Goal: Transaction & Acquisition: Purchase product/service

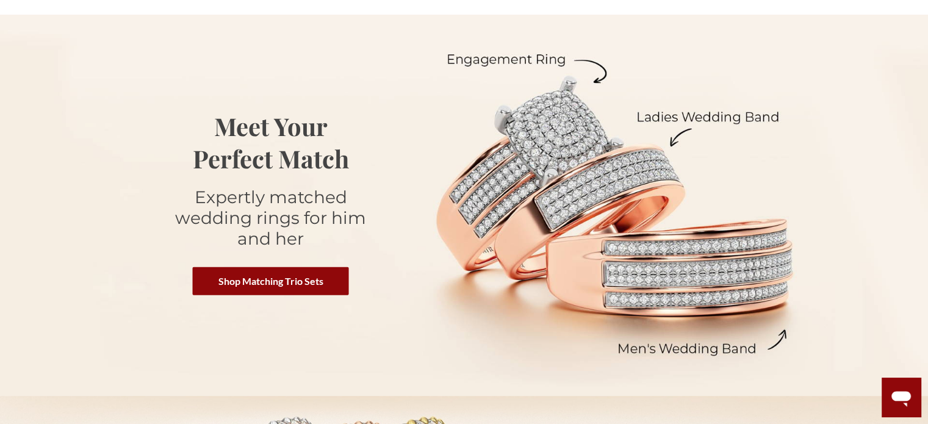
scroll to position [129, 0]
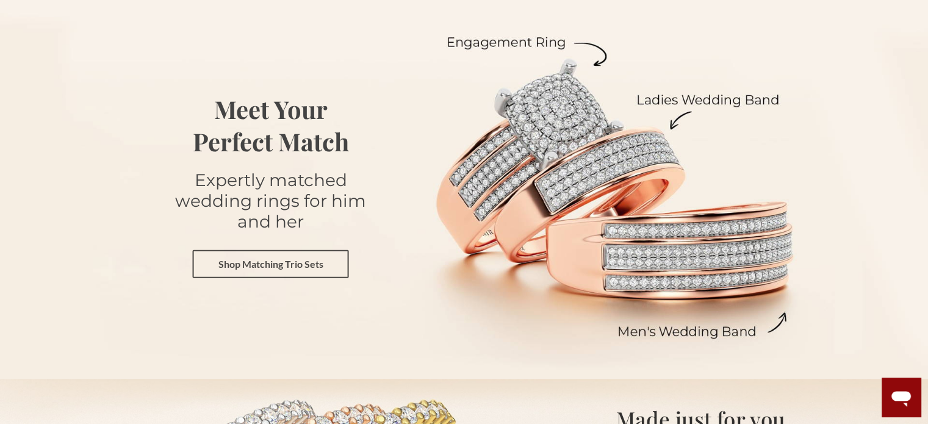
click at [277, 259] on link "Shop Matching Trio Sets" at bounding box center [271, 264] width 156 height 28
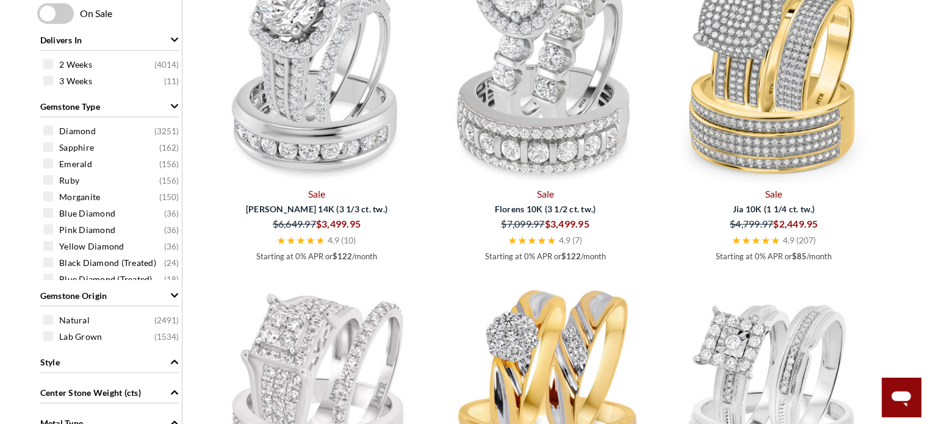
scroll to position [691, 0]
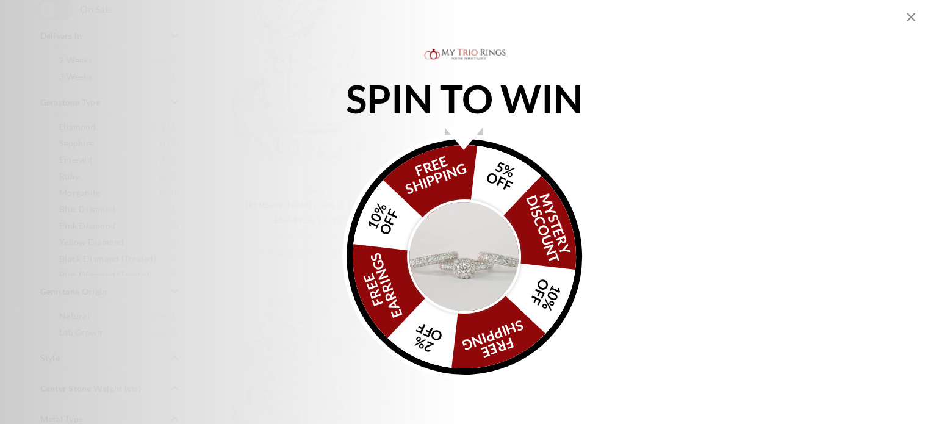
click at [466, 254] on img "Alia popup" at bounding box center [464, 257] width 115 height 115
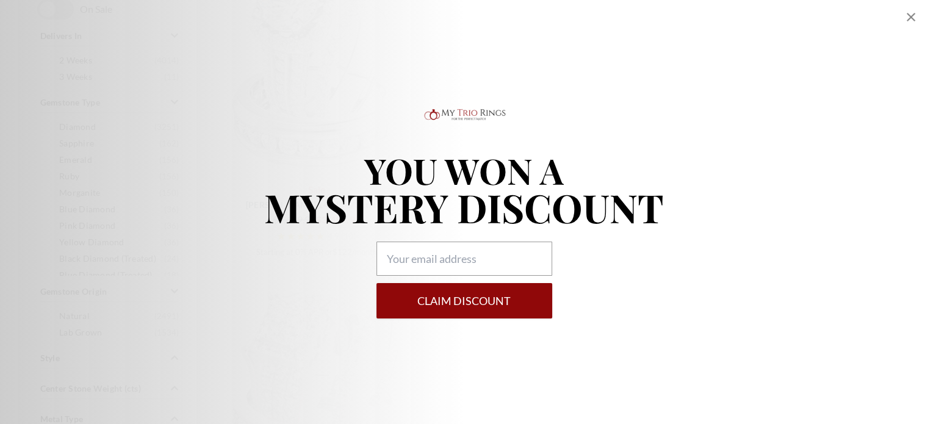
click at [911, 18] on icon "Close popup" at bounding box center [911, 17] width 9 height 9
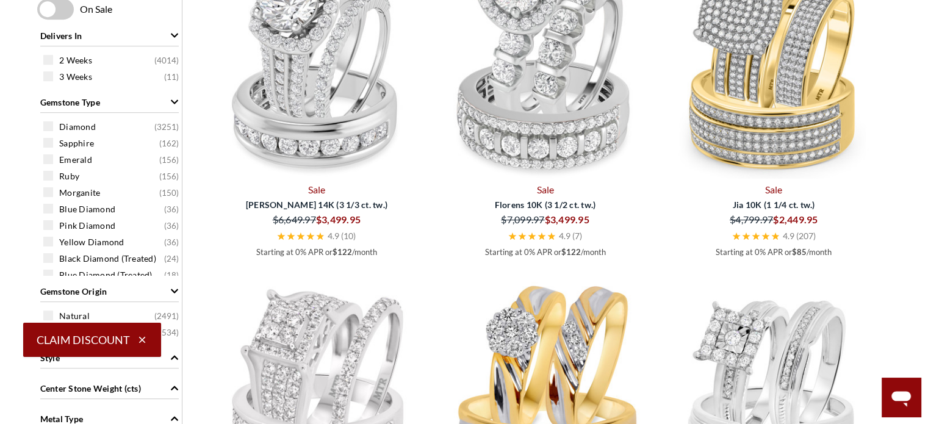
click at [141, 339] on icon "button" at bounding box center [142, 339] width 11 height 11
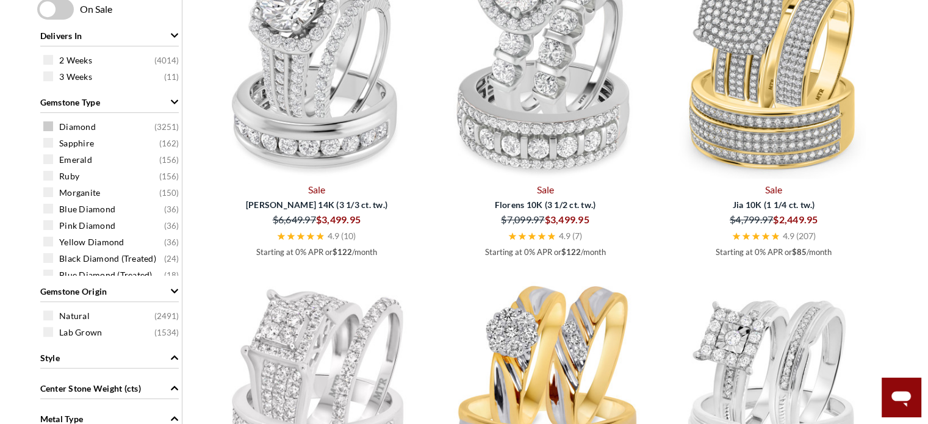
click at [52, 128] on span at bounding box center [48, 126] width 10 height 10
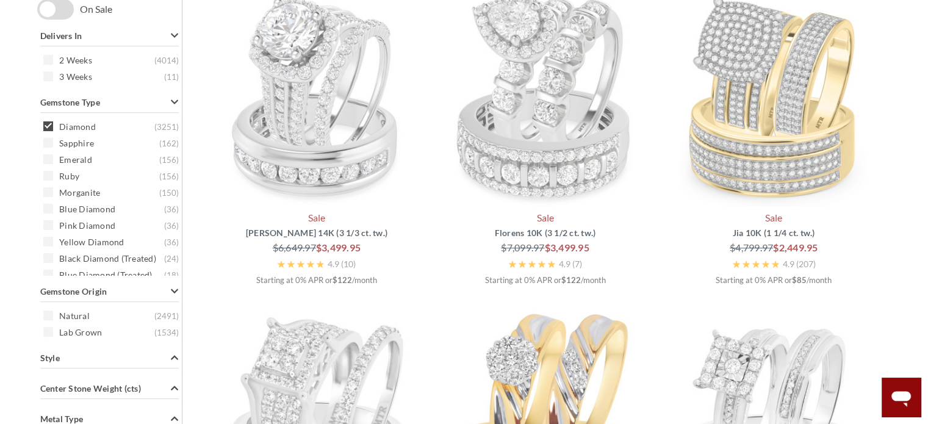
scroll to position [503, 0]
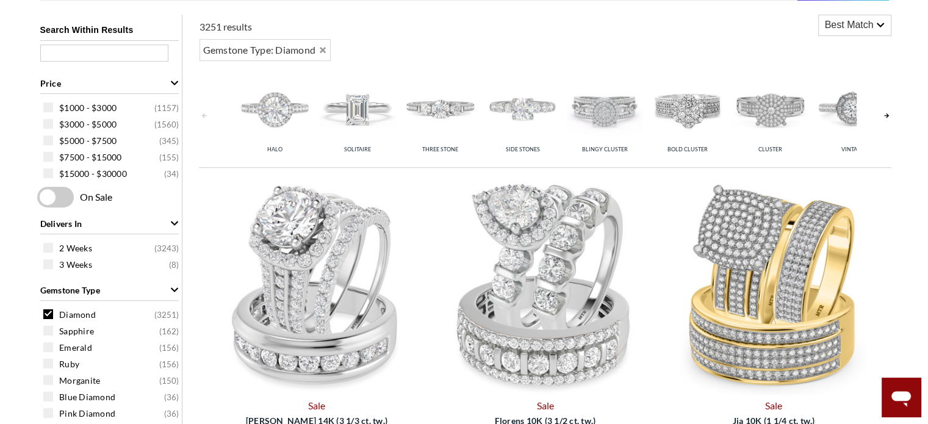
click at [47, 333] on span at bounding box center [48, 331] width 10 height 10
click at [54, 107] on div "$500 - $3000 ( 1310 )" at bounding box center [112, 107] width 139 height 13
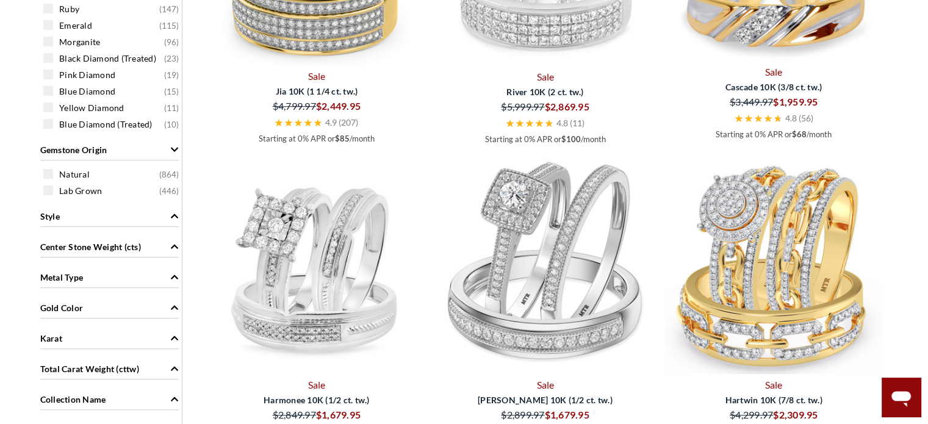
scroll to position [887, 0]
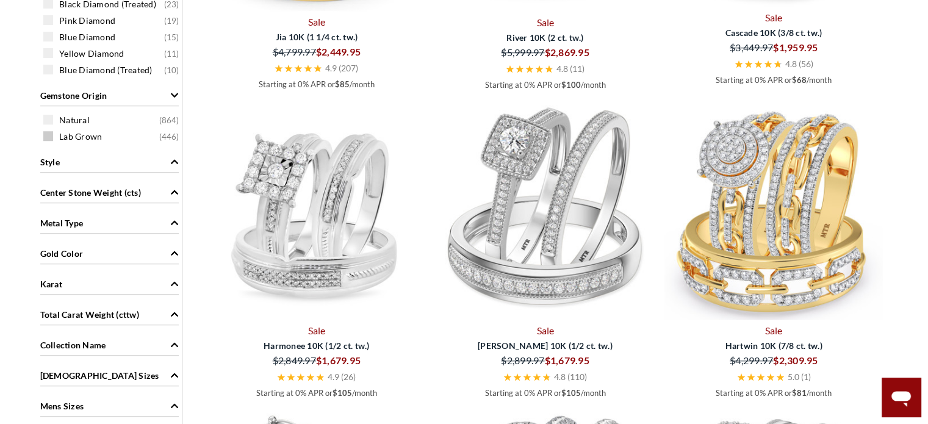
click at [50, 134] on span at bounding box center [48, 136] width 10 height 10
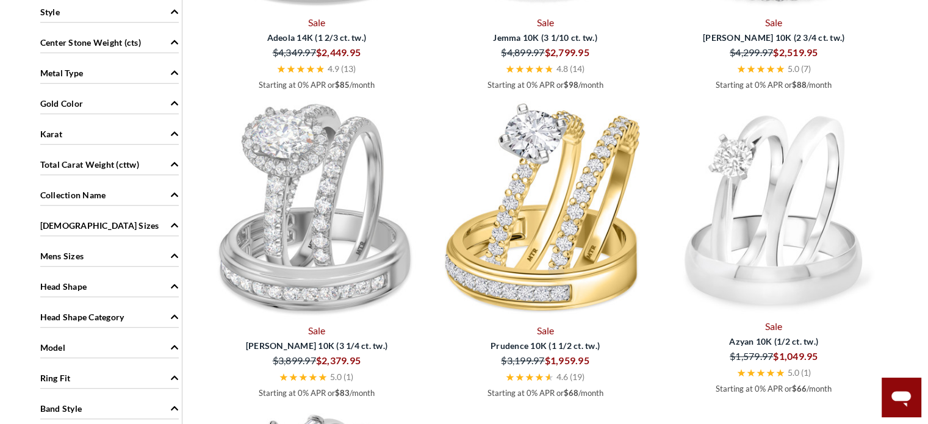
scroll to position [918, 0]
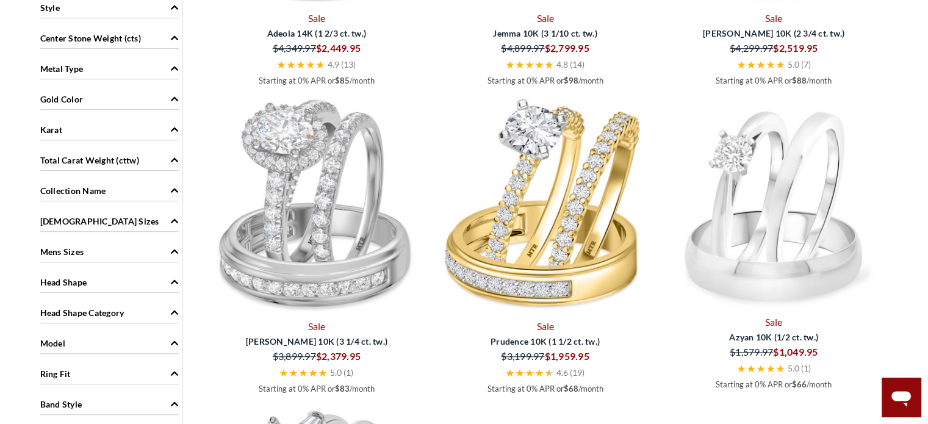
click at [124, 93] on div "Gold Color" at bounding box center [109, 98] width 139 height 23
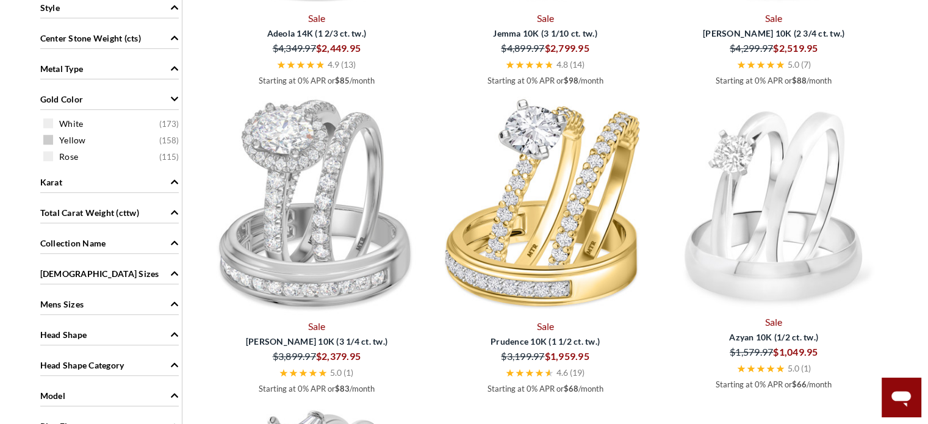
click at [61, 135] on span "Yellow" at bounding box center [72, 140] width 27 height 12
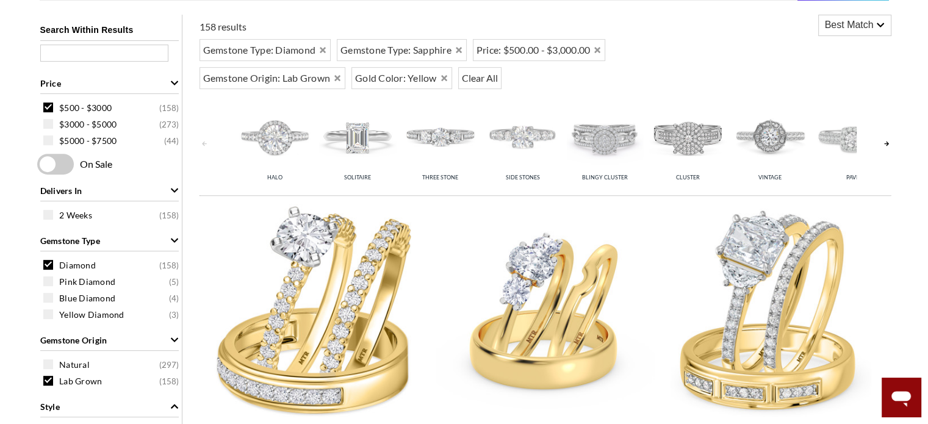
click at [877, 26] on icon at bounding box center [880, 25] width 9 height 9
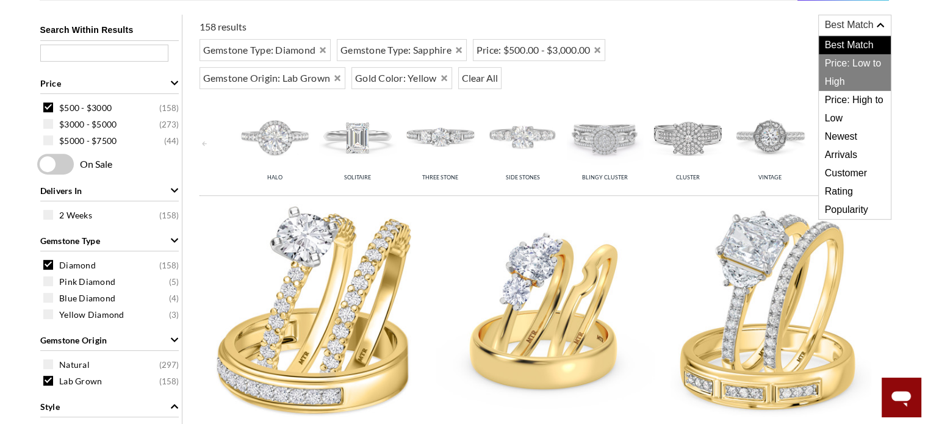
click at [862, 62] on span "Price: Low to High" at bounding box center [855, 72] width 72 height 37
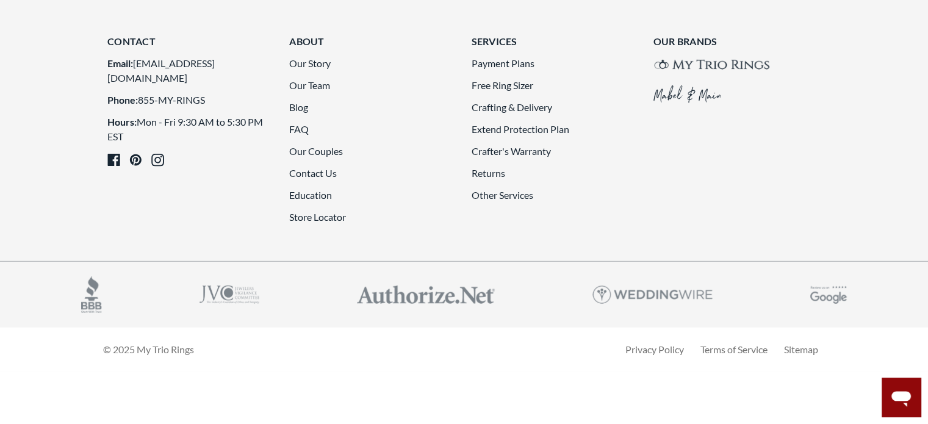
scroll to position [3477, 0]
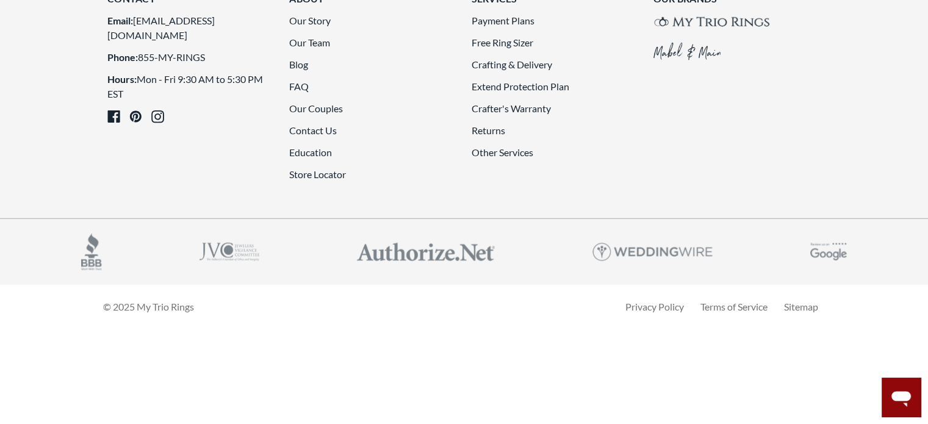
scroll to position [3556, 0]
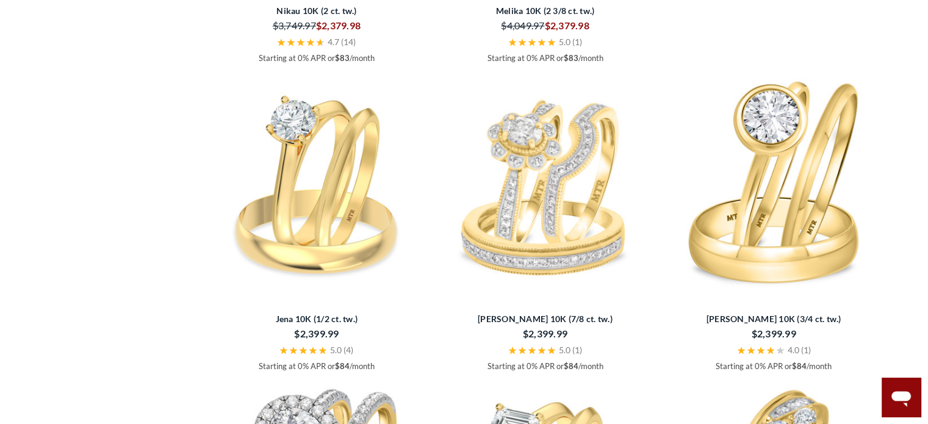
scroll to position [1563, 0]
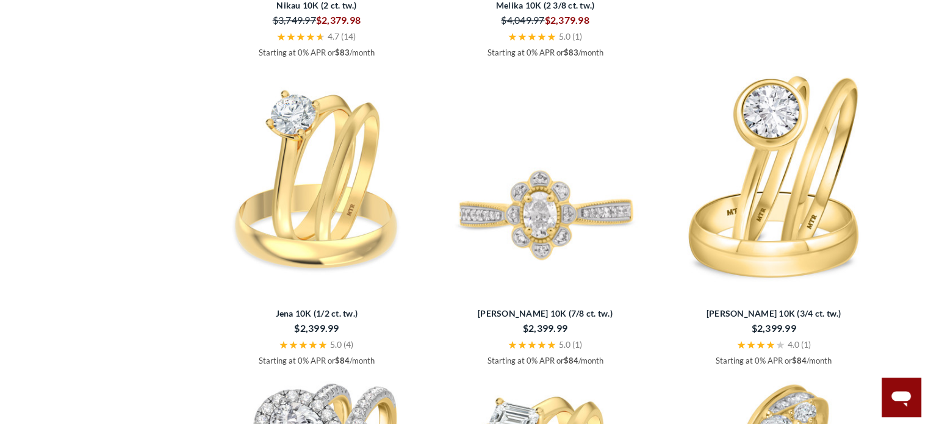
click at [532, 211] on img at bounding box center [545, 177] width 219 height 219
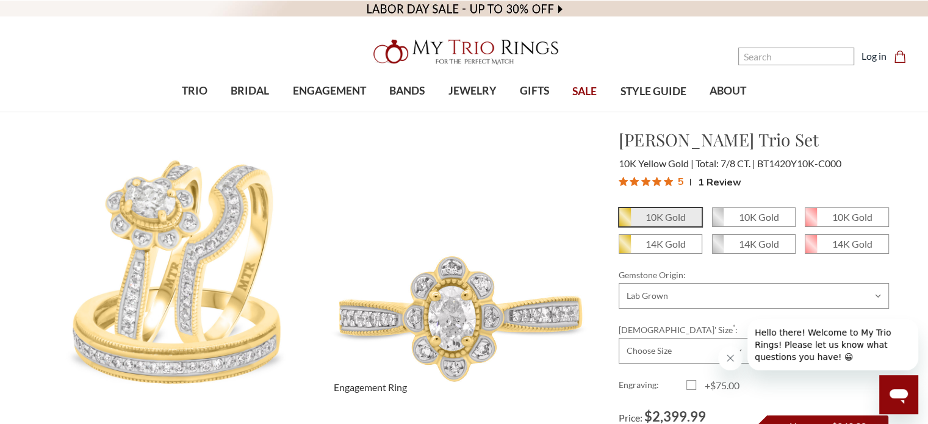
click at [478, 292] on img at bounding box center [459, 266] width 306 height 306
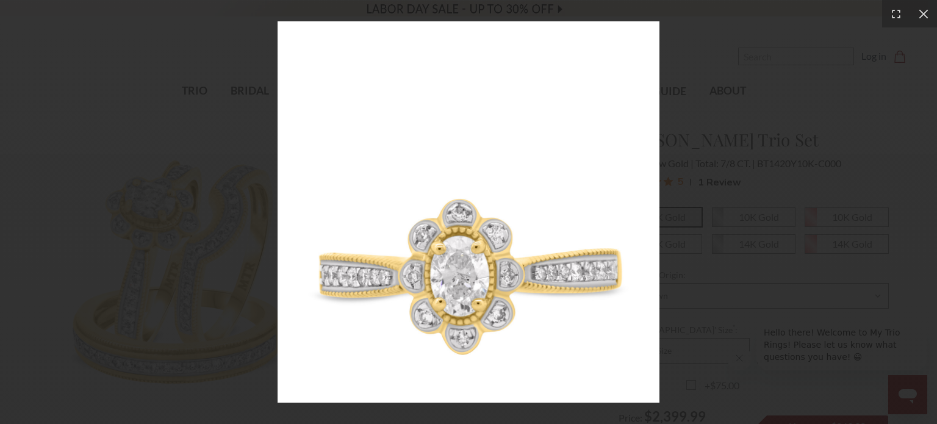
click at [742, 70] on div at bounding box center [468, 212] width 937 height 424
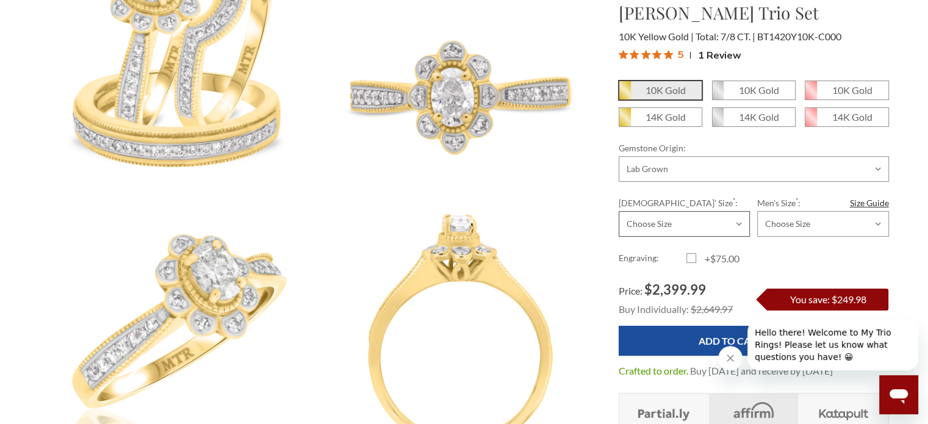
click at [737, 226] on select "Choose Size 3.00 3.25 3.50 3.75 4.00 4.25 4.50 4.75 5.00 5.25 5.50 5.75 6.00 6.…" at bounding box center [684, 224] width 131 height 26
click at [619, 211] on select "Choose Size 3.00 3.25 3.50 3.75 4.00 4.25 4.50 4.75 5.00 5.25 5.50 5.75 6.00 6.…" at bounding box center [684, 224] width 131 height 26
click at [740, 226] on select "Choose Size 3.00 3.25 3.50 3.75 4.00 4.25 4.50 4.75 5.00 5.25 5.50 5.75 6.00 6.…" at bounding box center [684, 224] width 131 height 26
select select "23364899"
click at [619, 211] on select "Choose Size 3.00 3.25 3.50 3.75 4.00 4.25 4.50 4.75 5.00 5.25 5.50 5.75 6.00 6.…" at bounding box center [684, 224] width 131 height 26
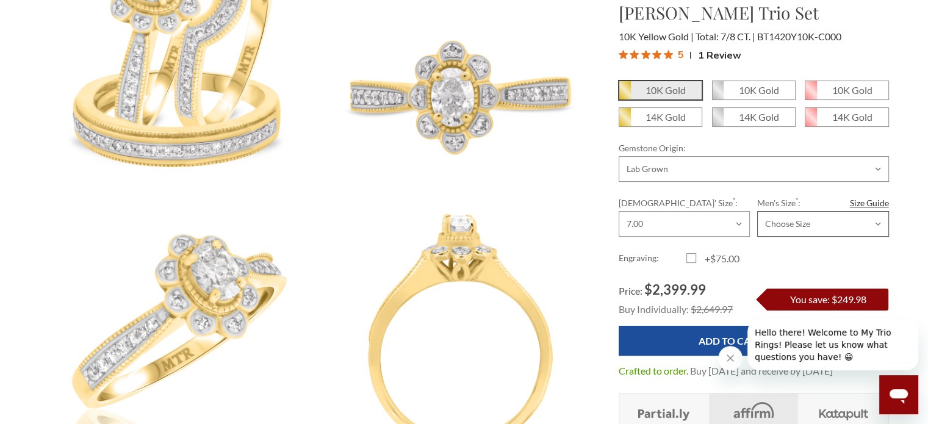
click at [876, 224] on select "Choose Size 6.00 6.25 6.50 6.75 7.00 7.25 7.50 7.75 8.00 8.25 8.50 8.75 9.00 9.…" at bounding box center [822, 224] width 131 height 26
select select "23364970"
click at [757, 211] on select "Choose Size 6.00 6.25 6.50 6.75 7.00 7.25 7.50 7.75 8.00 8.25 8.50 8.75 9.00 9.…" at bounding box center [822, 224] width 131 height 26
click at [877, 166] on select "Choose Options Natural Lab Grown" at bounding box center [754, 169] width 270 height 26
select select "23364869"
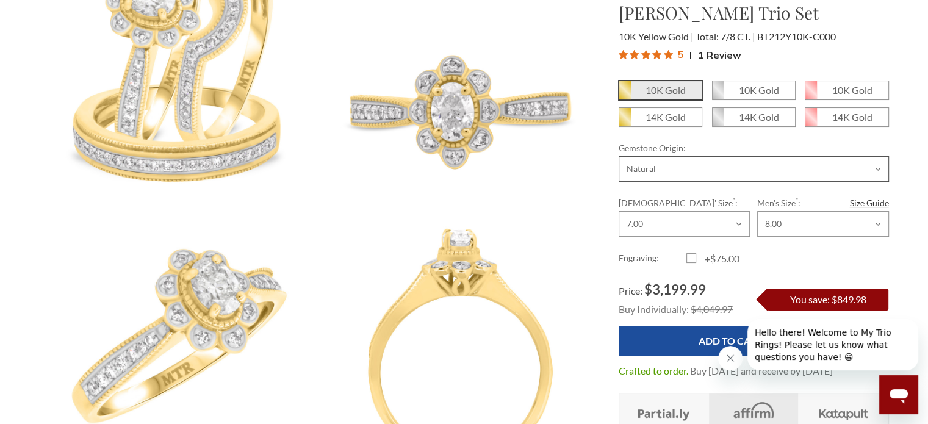
click at [878, 168] on select "Choose Options Natural Lab Grown" at bounding box center [754, 169] width 270 height 26
select select "23405891"
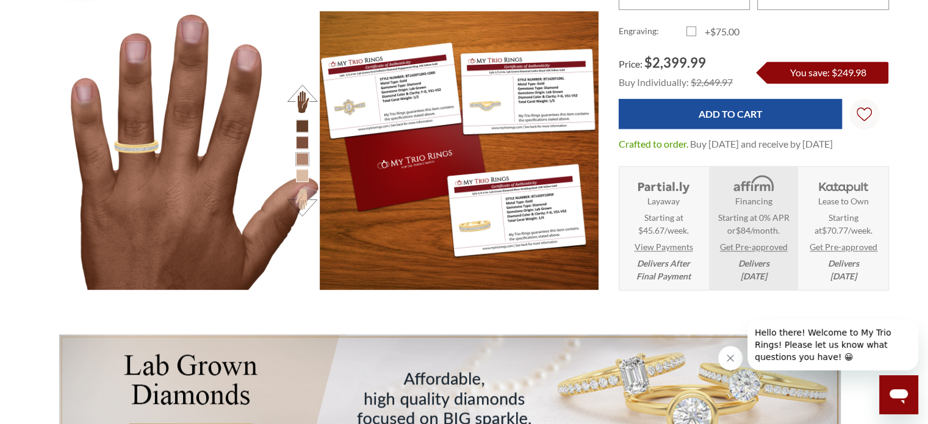
scroll to position [1522, 0]
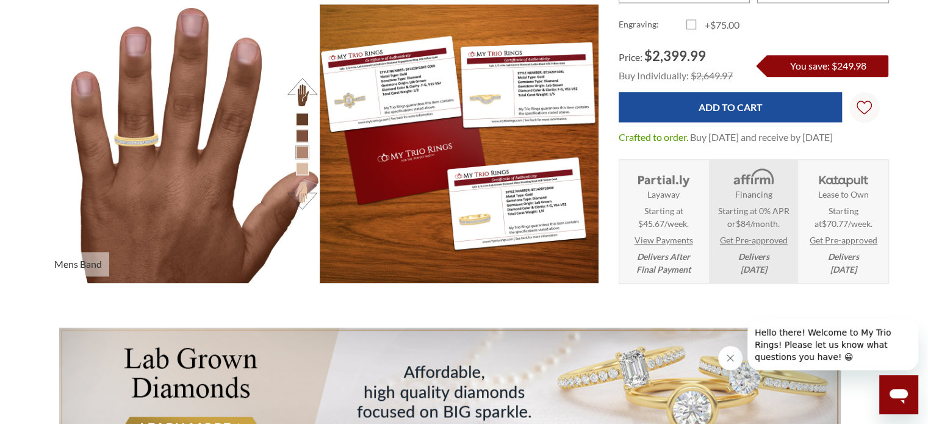
click at [303, 188] on button at bounding box center [303, 196] width 34 height 34
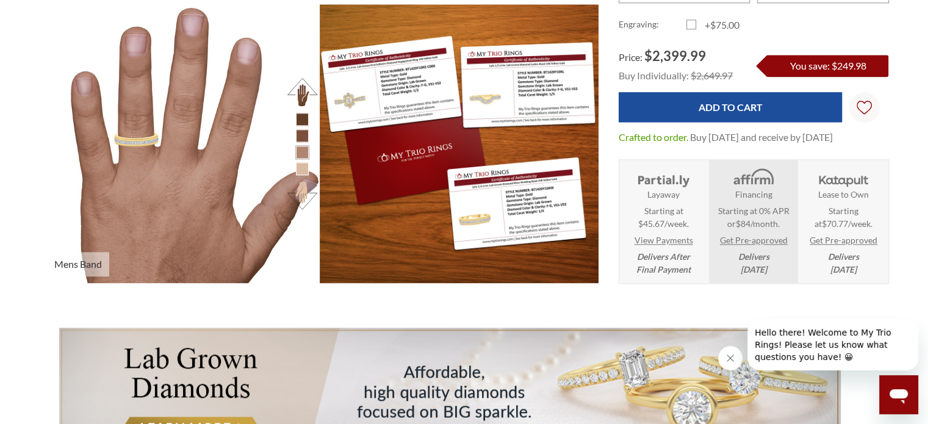
click at [304, 168] on li at bounding box center [302, 168] width 13 height 13
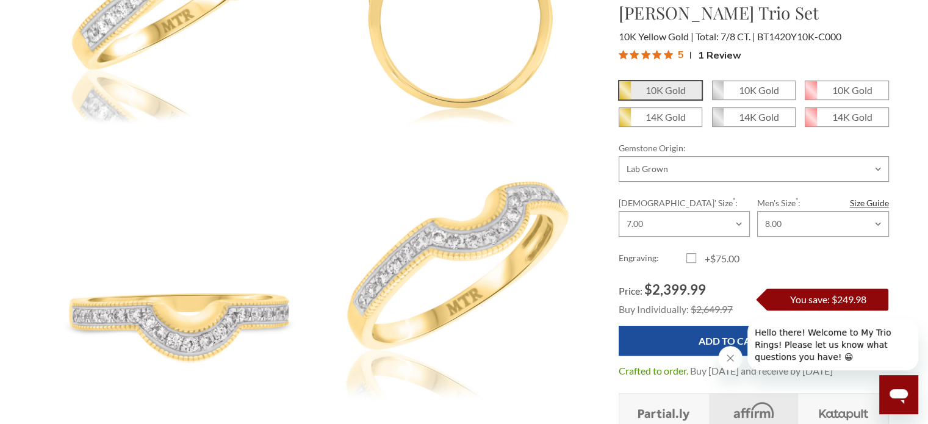
scroll to position [422, 0]
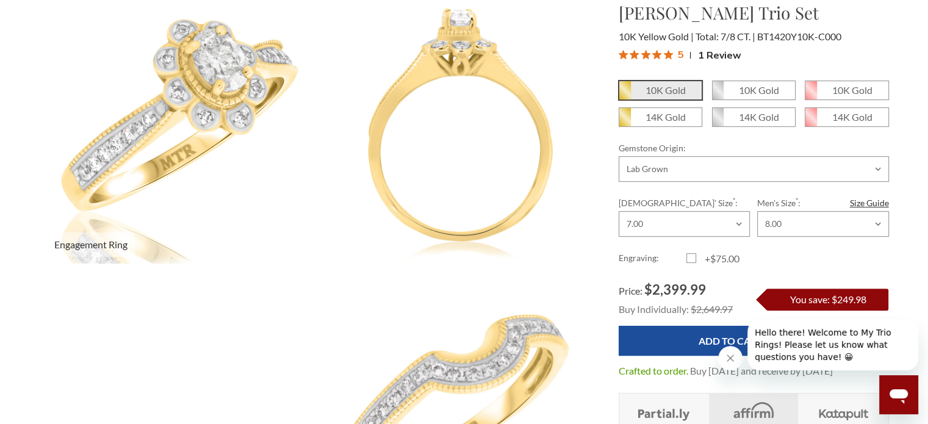
click at [187, 112] on img at bounding box center [179, 124] width 306 height 306
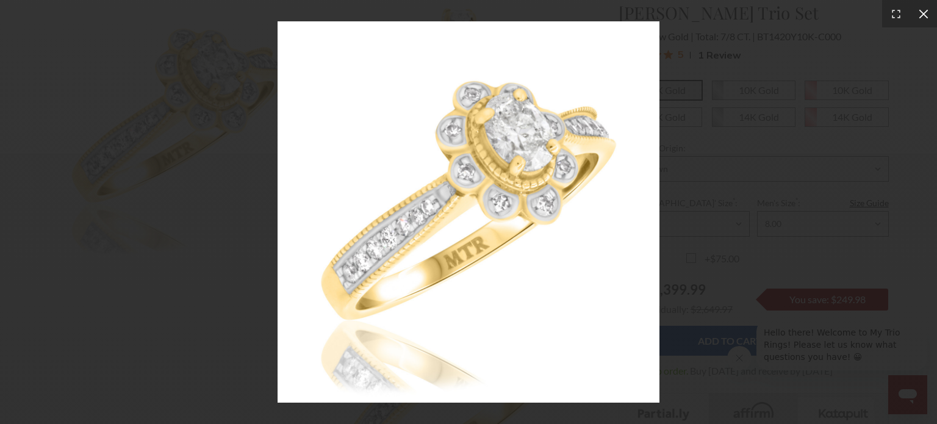
click at [921, 15] on icon at bounding box center [923, 13] width 9 height 9
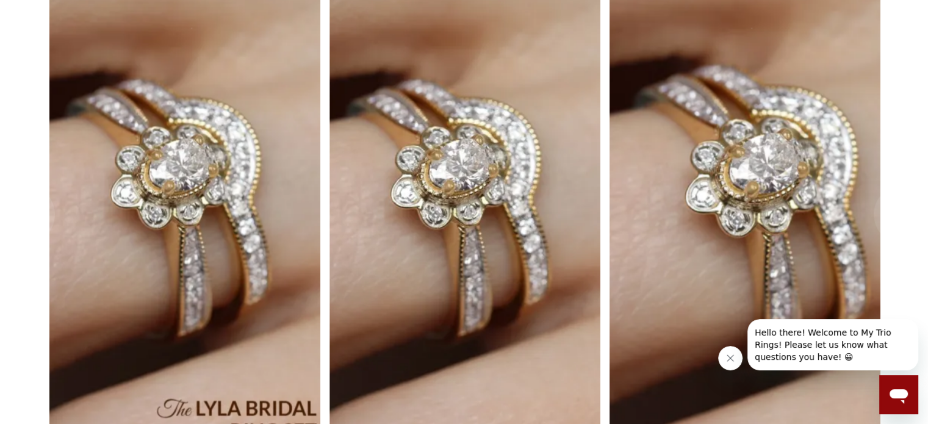
scroll to position [2431, 0]
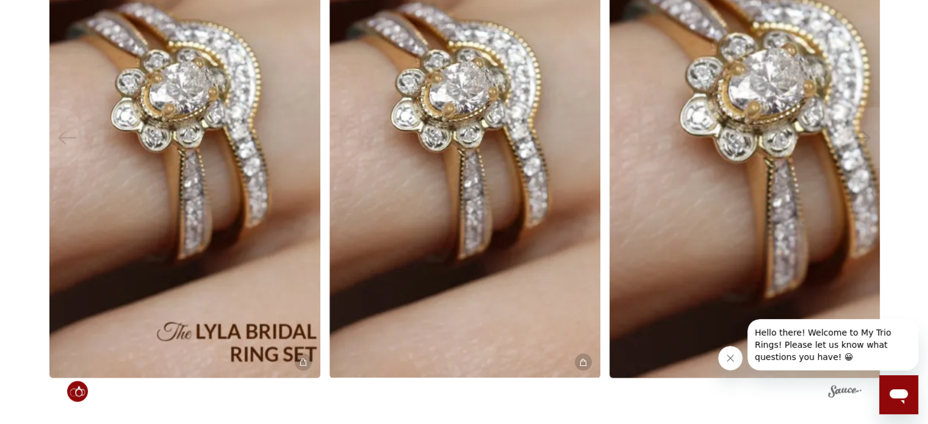
click at [763, 85] on img at bounding box center [745, 137] width 298 height 530
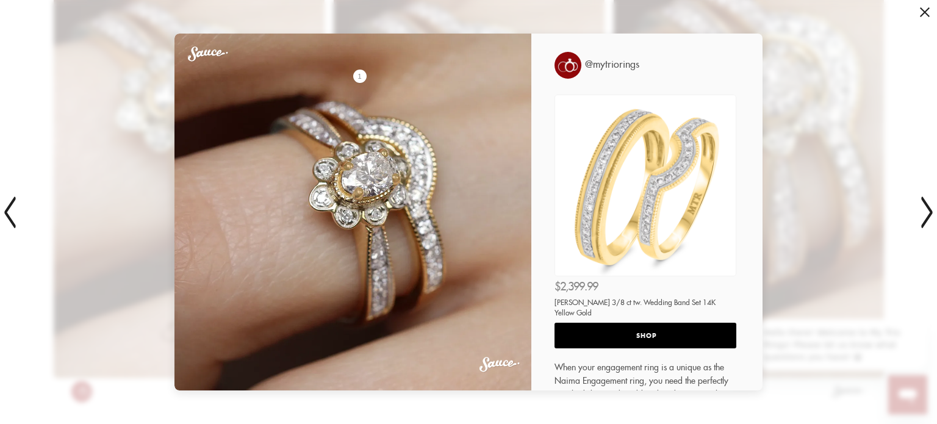
click at [927, 12] on span at bounding box center [925, 12] width 10 height 10
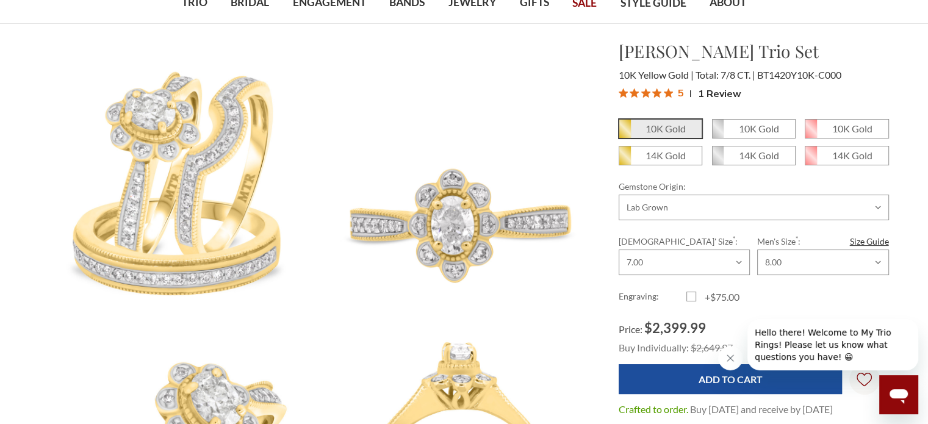
scroll to position [18, 0]
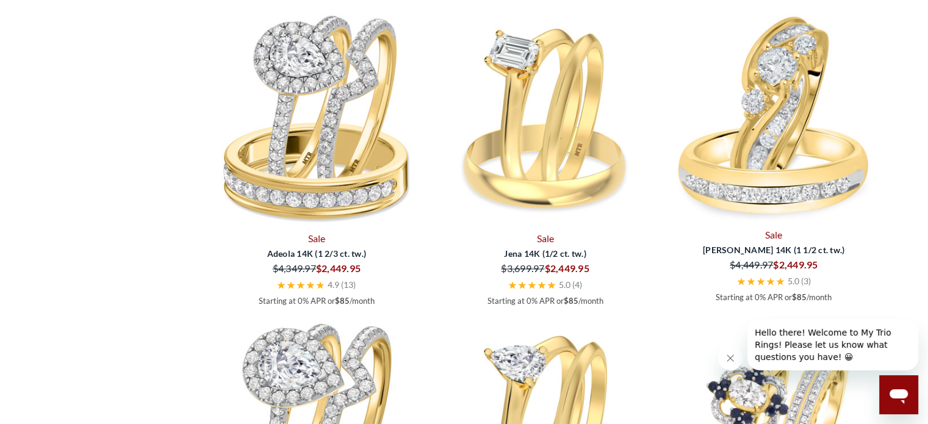
scroll to position [1920, 0]
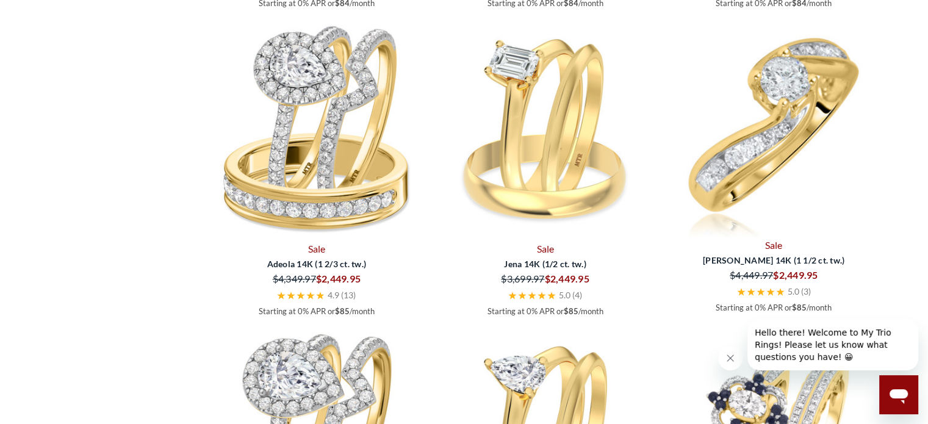
click at [788, 128] on img at bounding box center [773, 128] width 219 height 219
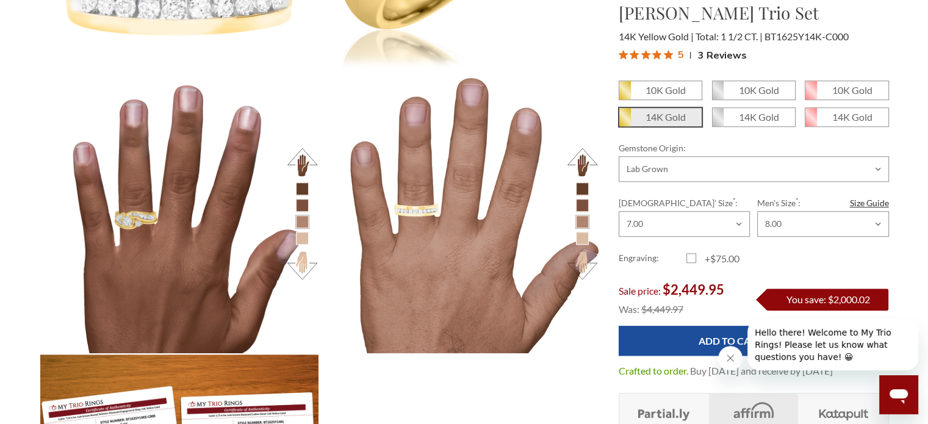
scroll to position [918, 0]
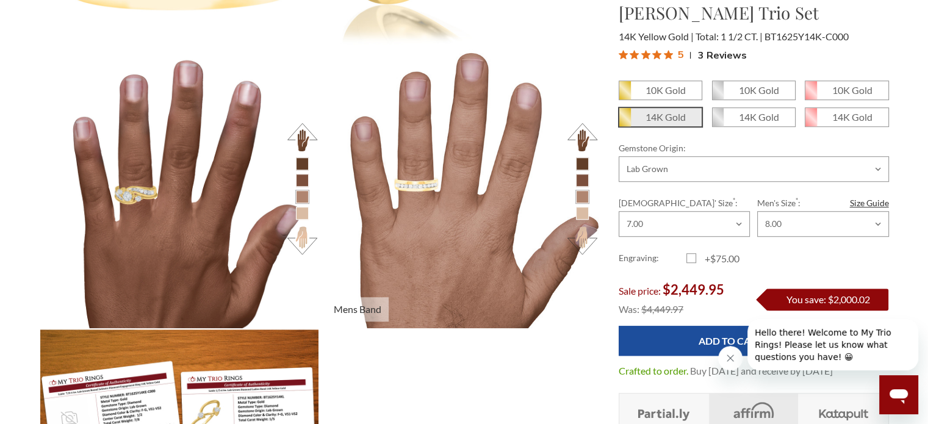
click at [586, 218] on li at bounding box center [582, 213] width 13 height 13
click at [585, 216] on li at bounding box center [582, 213] width 13 height 13
click at [300, 180] on li at bounding box center [302, 180] width 13 height 13
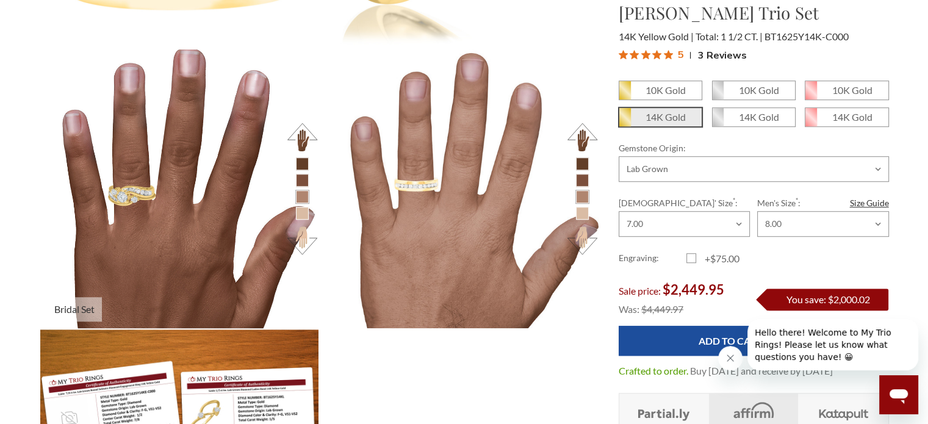
click at [137, 165] on img at bounding box center [179, 188] width 306 height 306
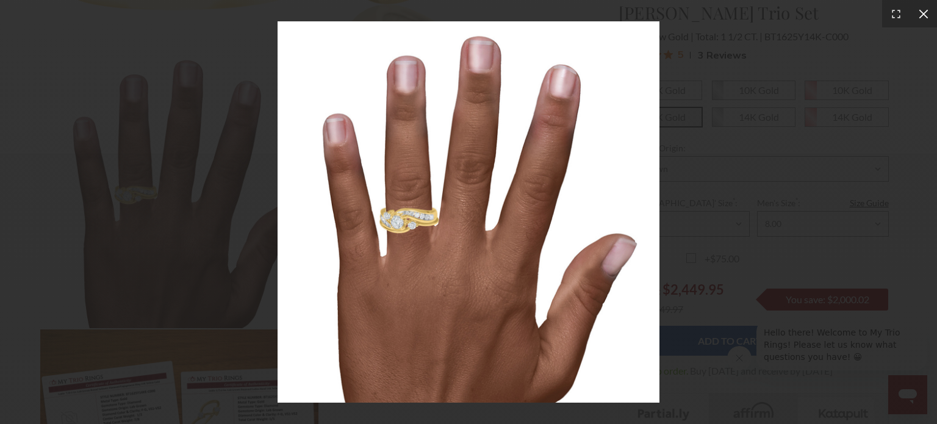
click at [923, 16] on icon at bounding box center [924, 14] width 12 height 12
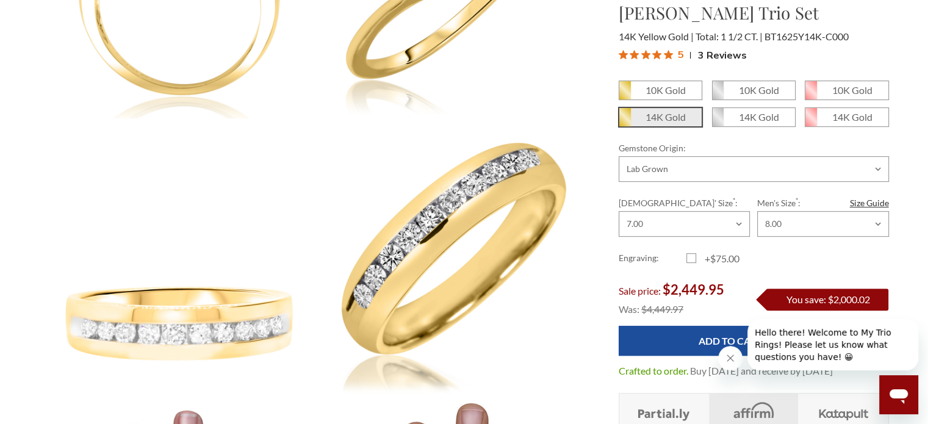
scroll to position [580, 0]
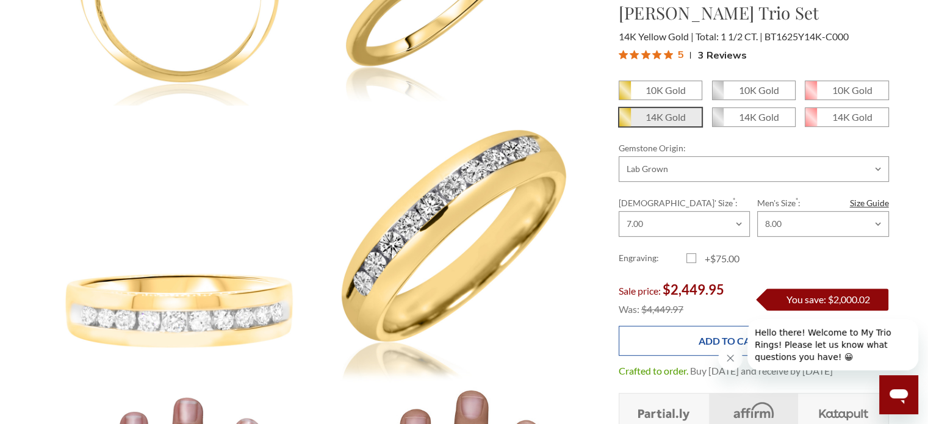
click at [718, 334] on input "Add to Cart" at bounding box center [730, 341] width 223 height 30
type input "Add to Cart"
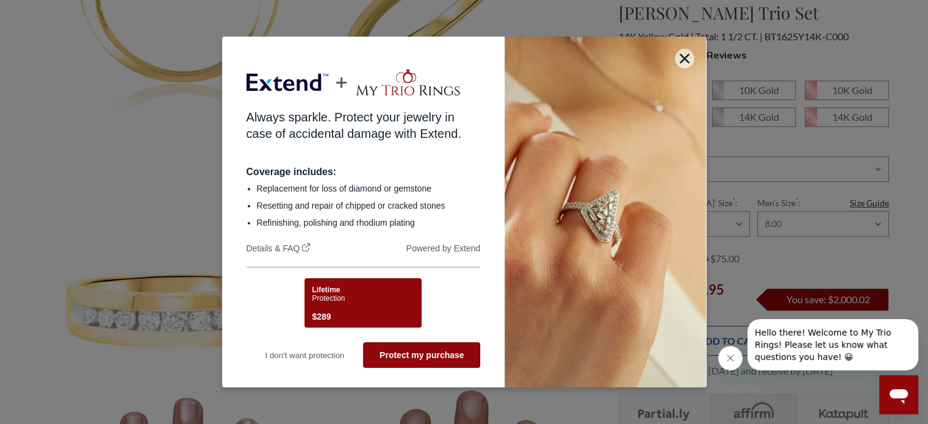
scroll to position [0, 0]
click at [308, 355] on button "I don't want protection" at bounding box center [305, 355] width 117 height 26
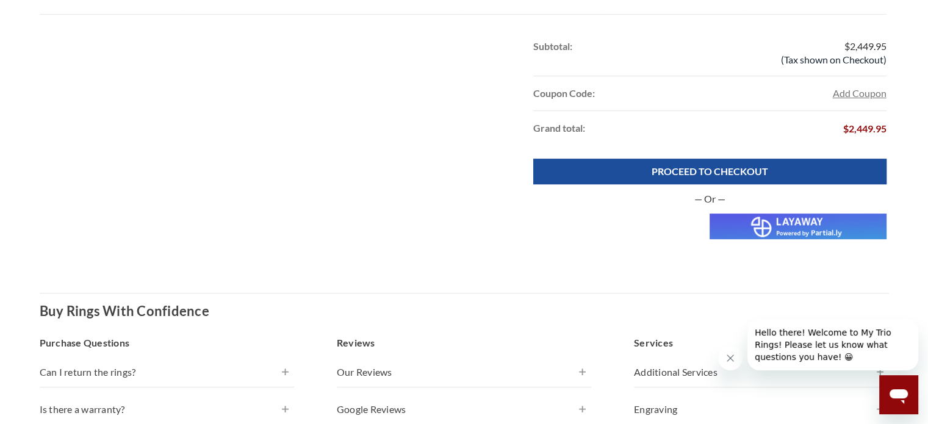
scroll to position [538, 0]
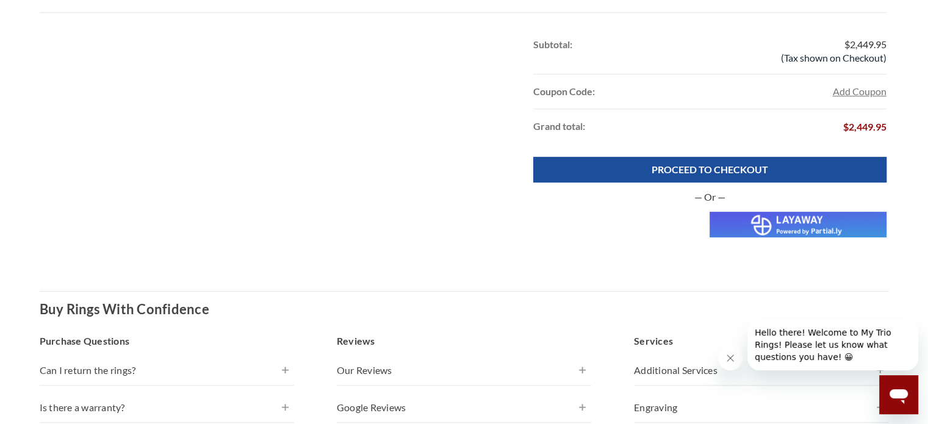
click at [819, 225] on img at bounding box center [798, 225] width 176 height 26
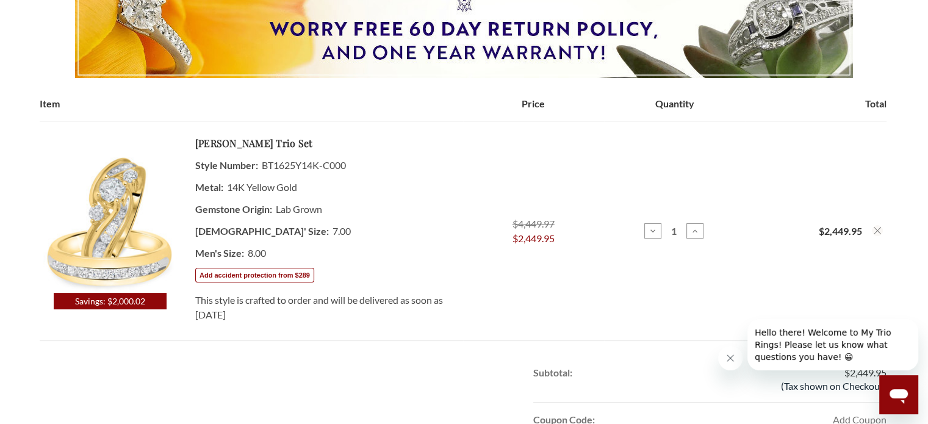
scroll to position [207, 0]
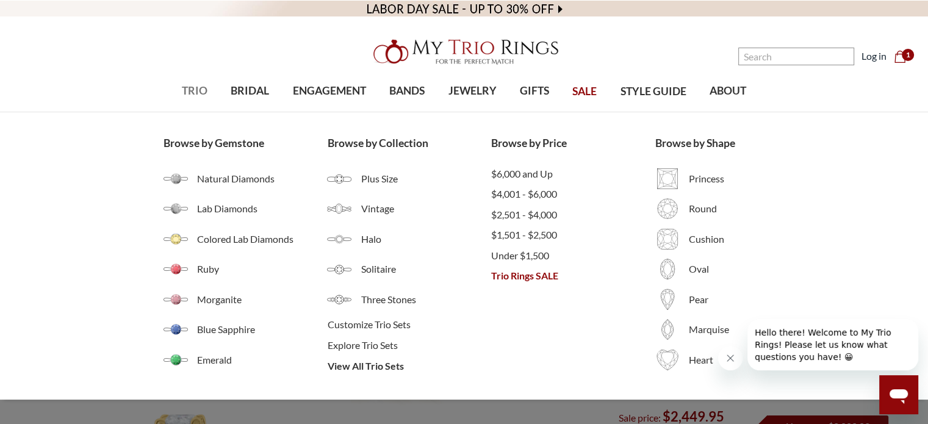
click at [193, 92] on span "TRIO" at bounding box center [195, 91] width 26 height 16
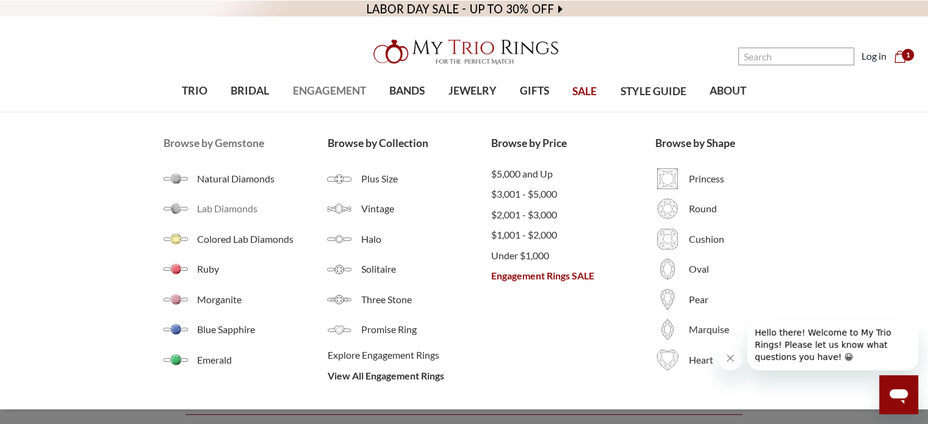
click at [214, 209] on span "Lab Diamonds" at bounding box center [262, 208] width 131 height 15
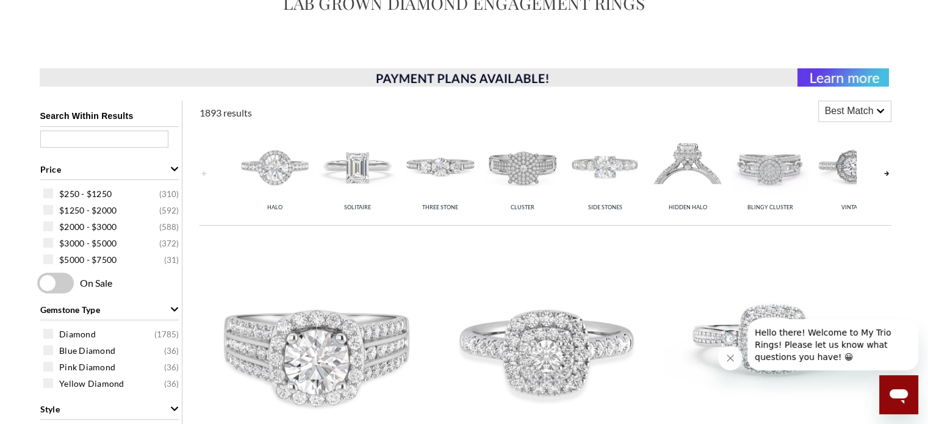
scroll to position [191, 0]
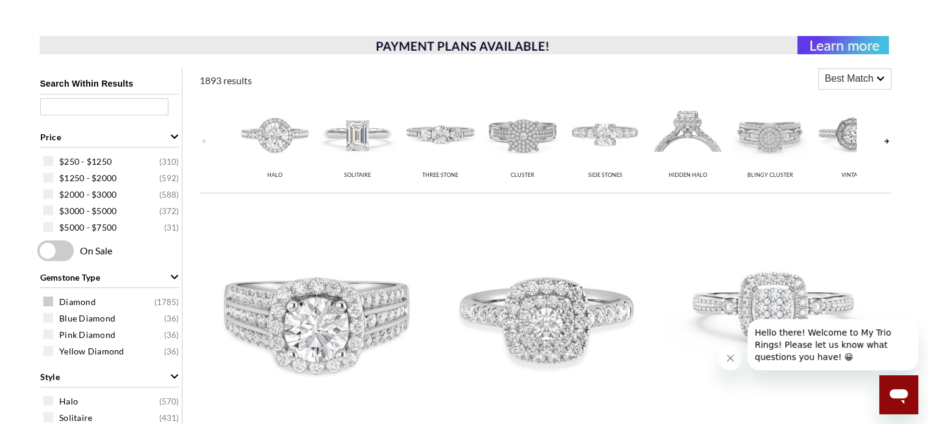
click at [49, 301] on span at bounding box center [48, 302] width 10 height 10
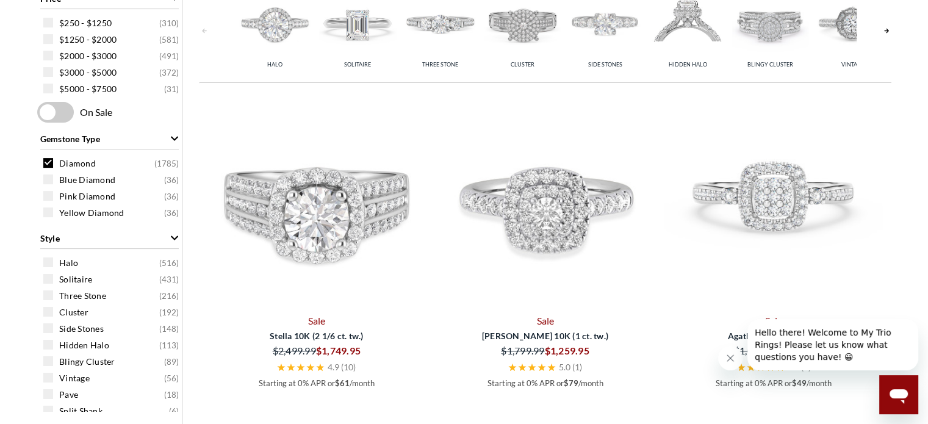
scroll to position [310, 0]
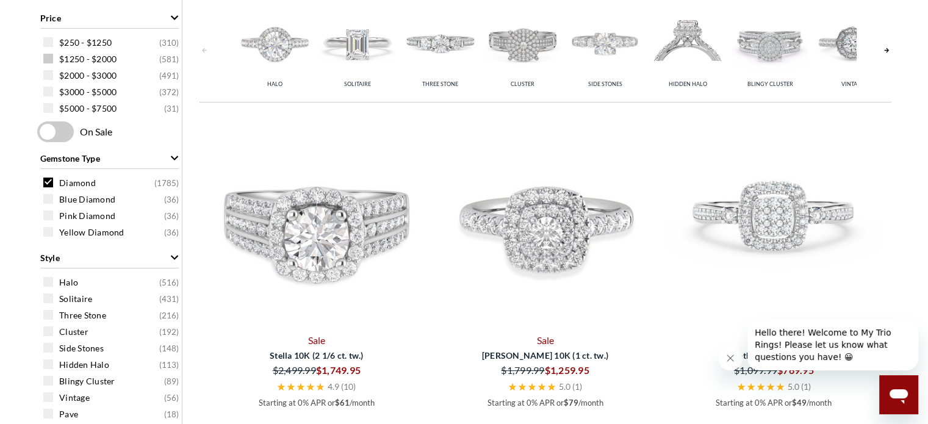
click at [47, 58] on span at bounding box center [48, 59] width 10 height 10
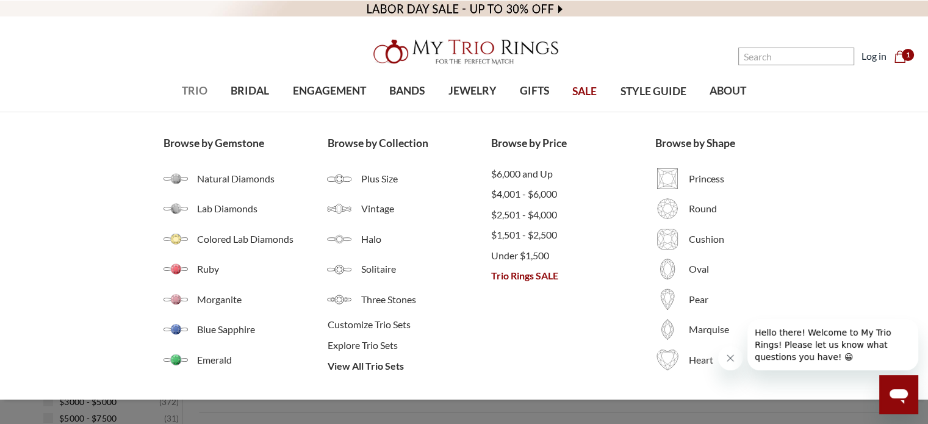
click at [190, 92] on span "TRIO" at bounding box center [195, 91] width 26 height 16
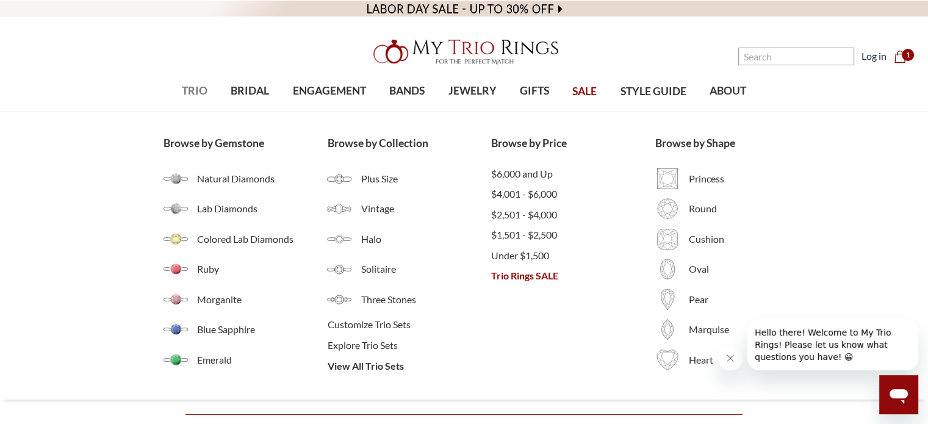
drag, startPoint x: 0, startPoint y: 0, endPoint x: 190, endPoint y: 92, distance: 210.7
click at [190, 92] on span "TRIO" at bounding box center [195, 91] width 26 height 16
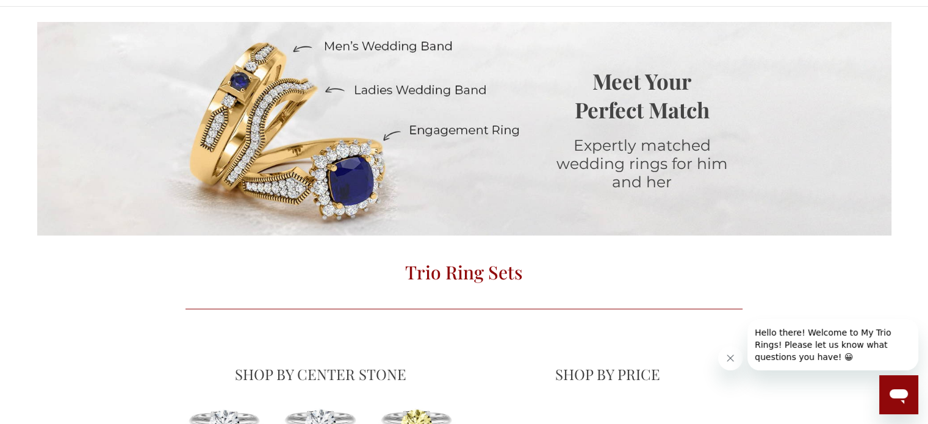
scroll to position [121, 0]
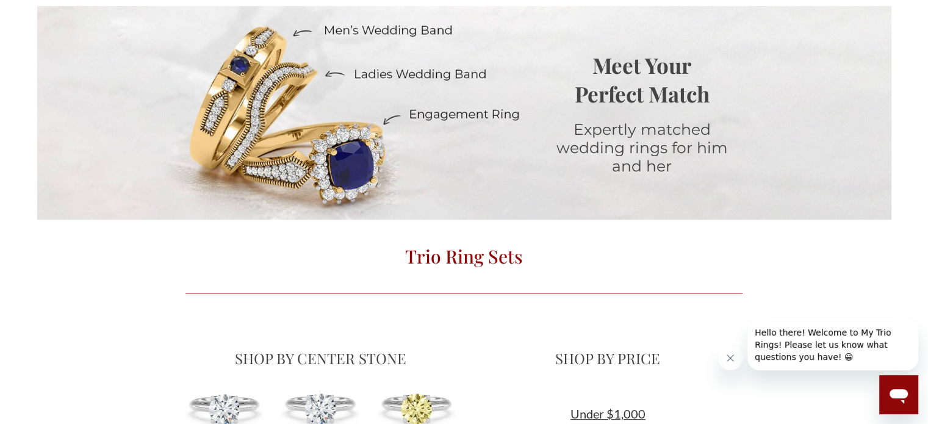
click at [268, 88] on div at bounding box center [280, 113] width 486 height 137
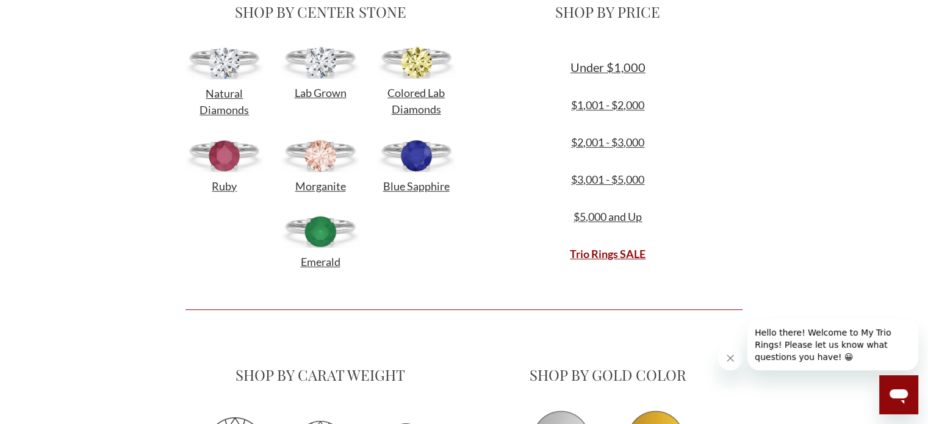
scroll to position [464, 0]
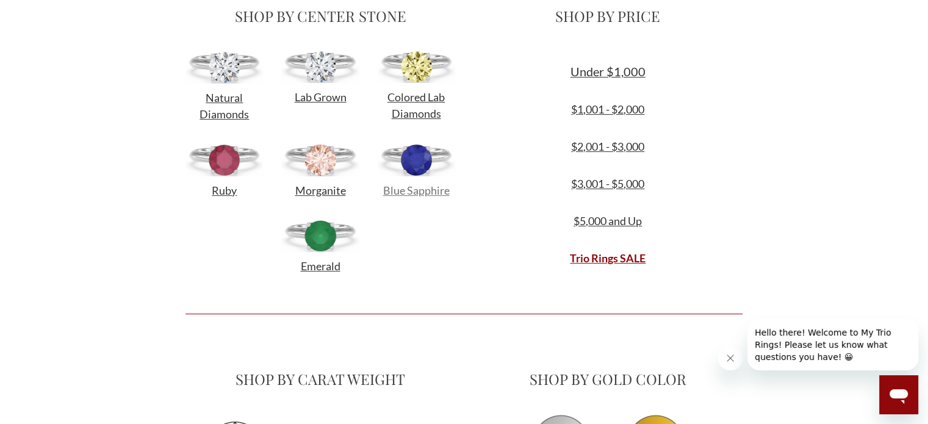
click at [416, 187] on span "Blue Sapphire" at bounding box center [416, 190] width 67 height 13
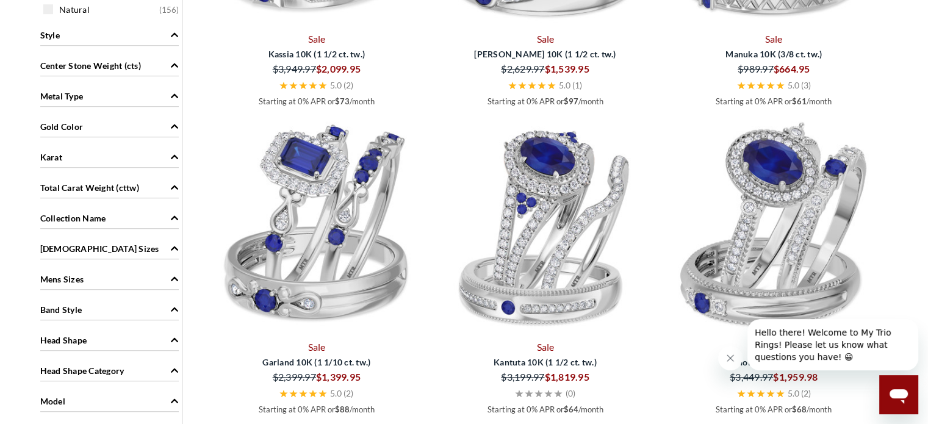
scroll to position [843, 0]
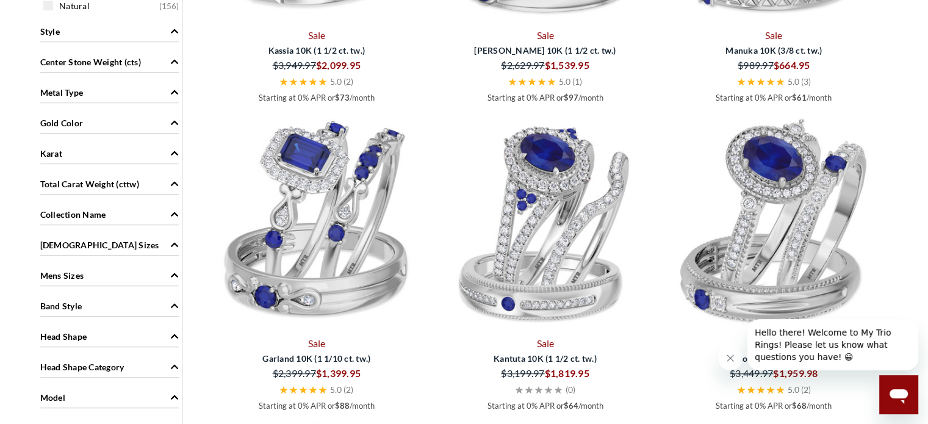
click at [101, 120] on div "Gold Color" at bounding box center [109, 121] width 139 height 23
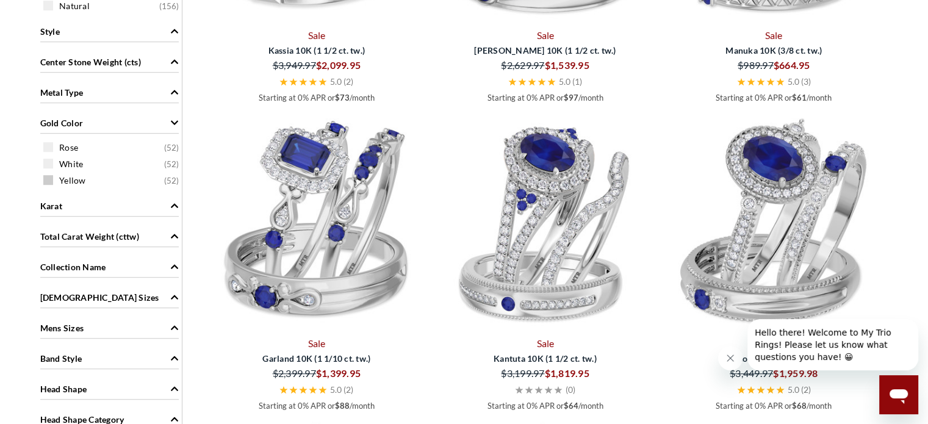
click at [49, 175] on span at bounding box center [48, 180] width 10 height 10
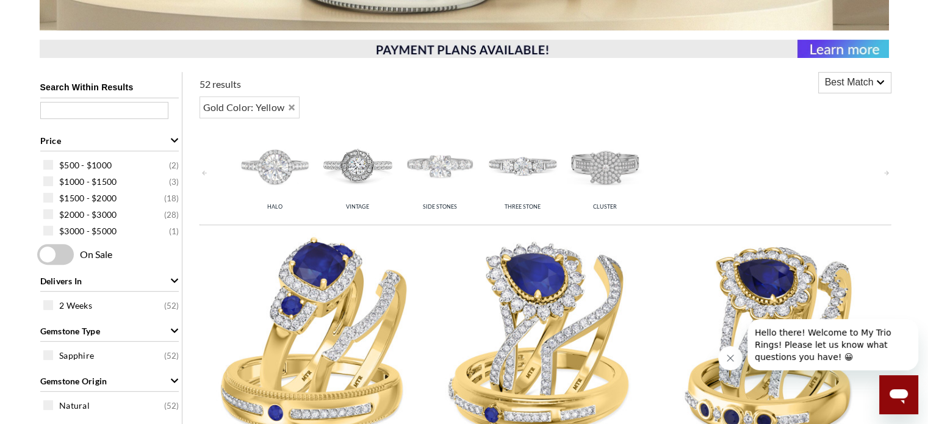
scroll to position [455, 0]
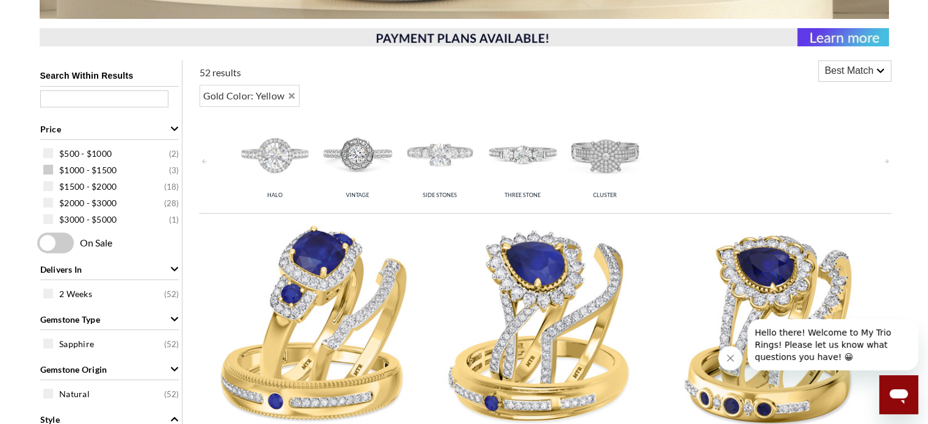
click at [48, 170] on span at bounding box center [48, 170] width 10 height 10
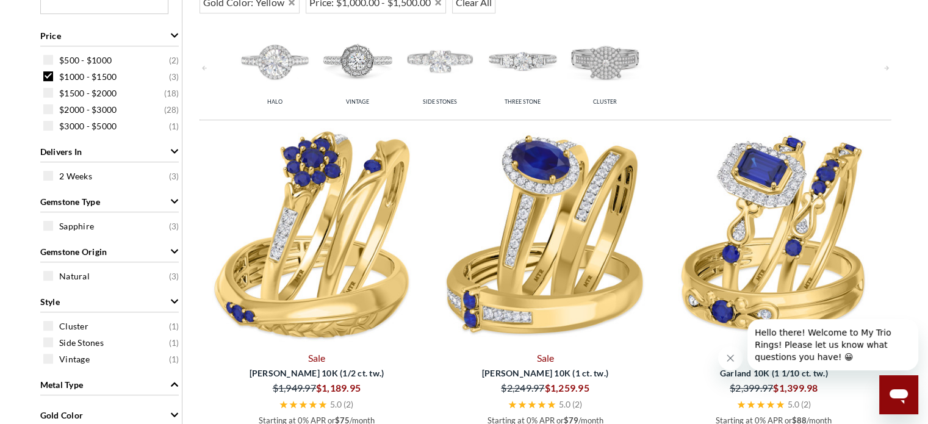
scroll to position [564, 0]
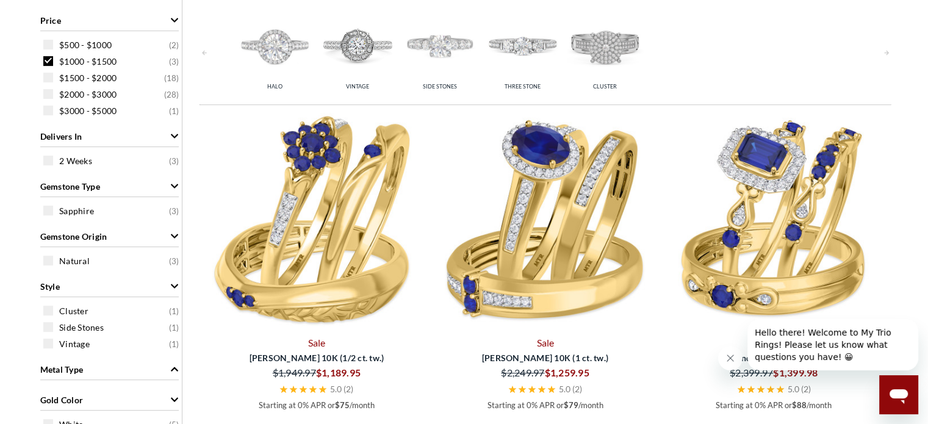
click at [48, 59] on span at bounding box center [48, 61] width 10 height 10
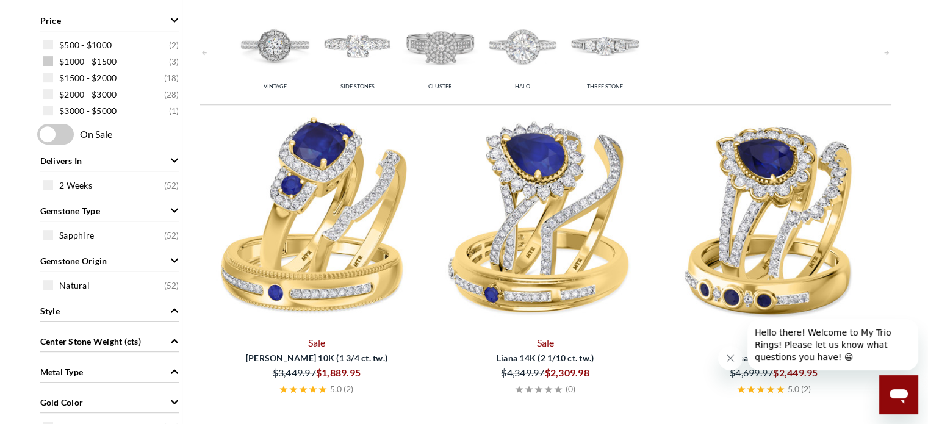
scroll to position [501, 0]
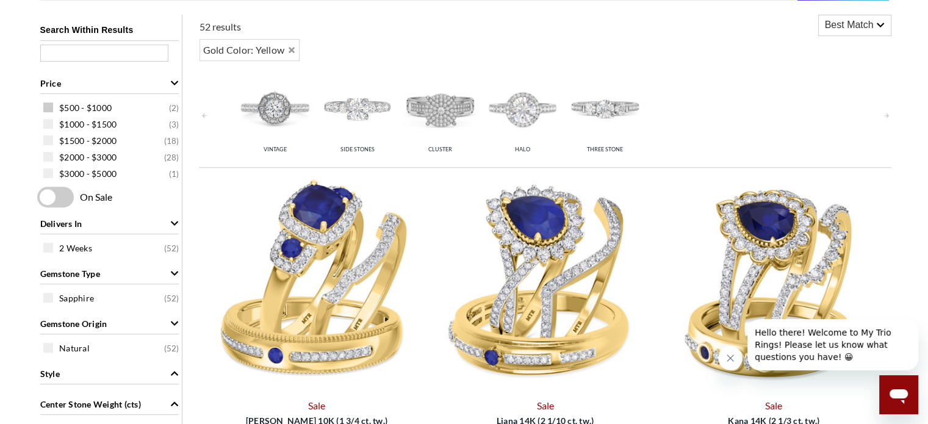
click at [49, 107] on span at bounding box center [48, 108] width 10 height 10
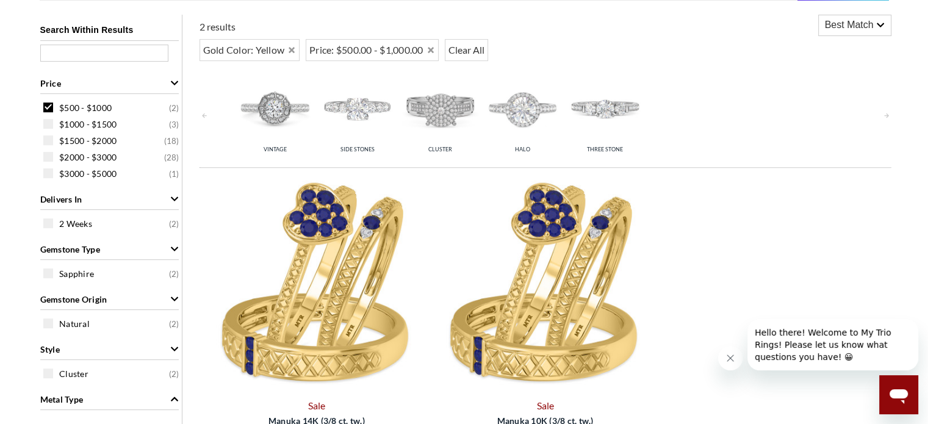
click at [46, 107] on span at bounding box center [48, 108] width 10 height 10
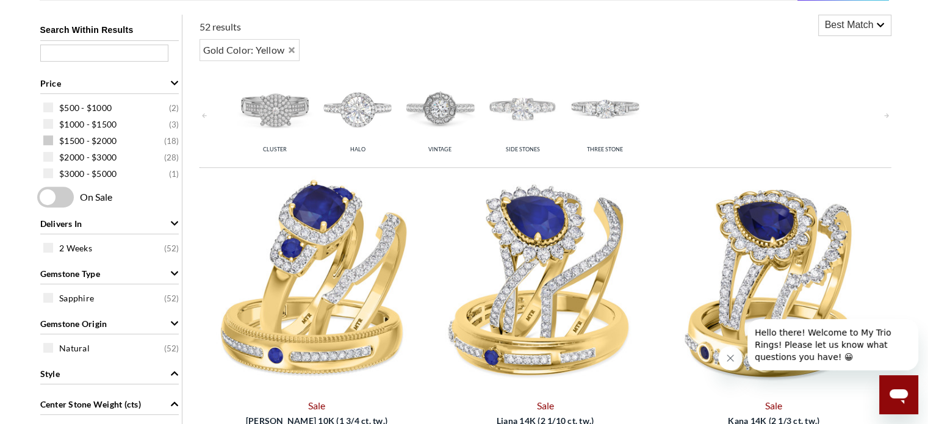
click at [46, 140] on span at bounding box center [48, 140] width 10 height 10
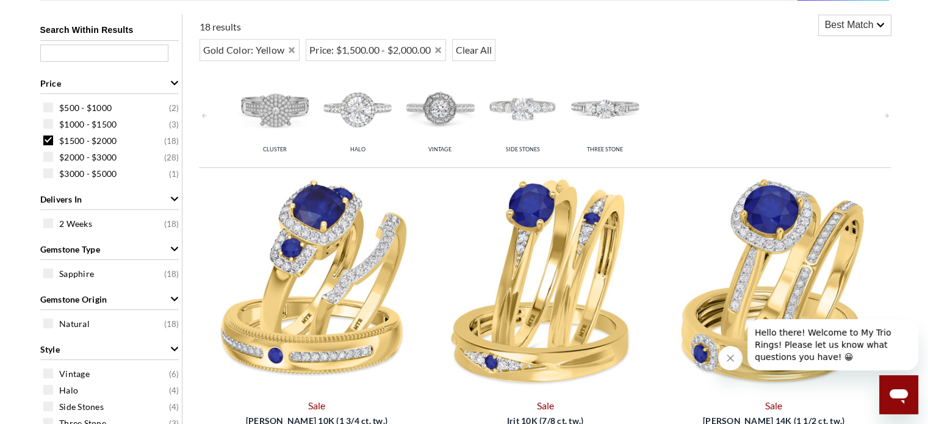
click at [876, 23] on icon at bounding box center [880, 25] width 9 height 9
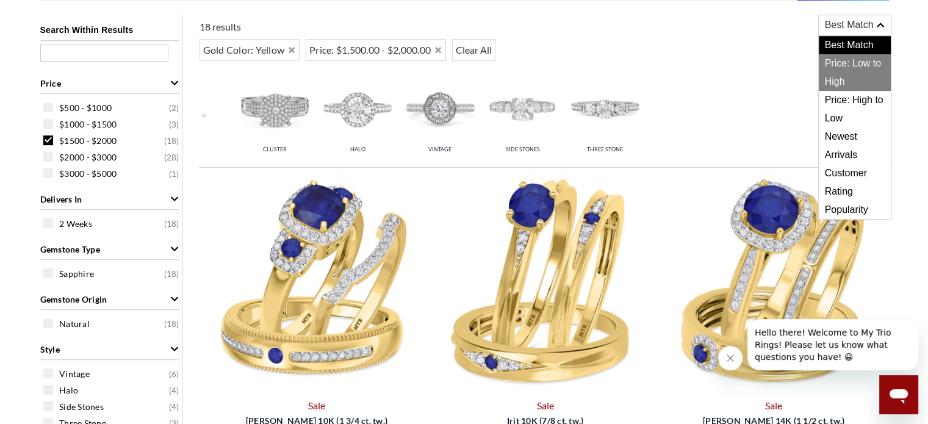
click at [844, 65] on span "Price: Low to High" at bounding box center [855, 72] width 72 height 37
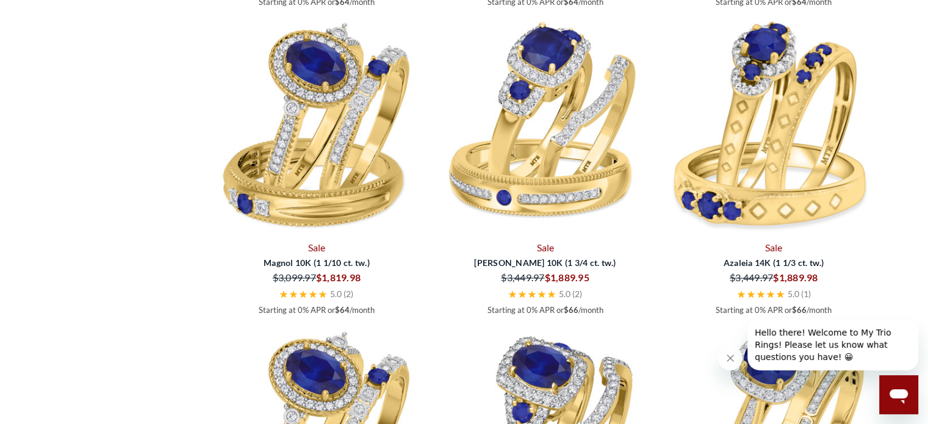
scroll to position [1853, 0]
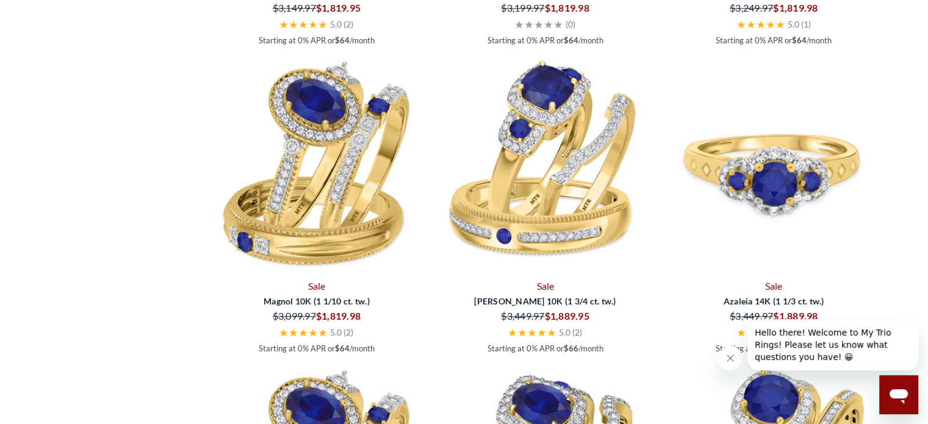
click at [784, 179] on img at bounding box center [773, 165] width 219 height 219
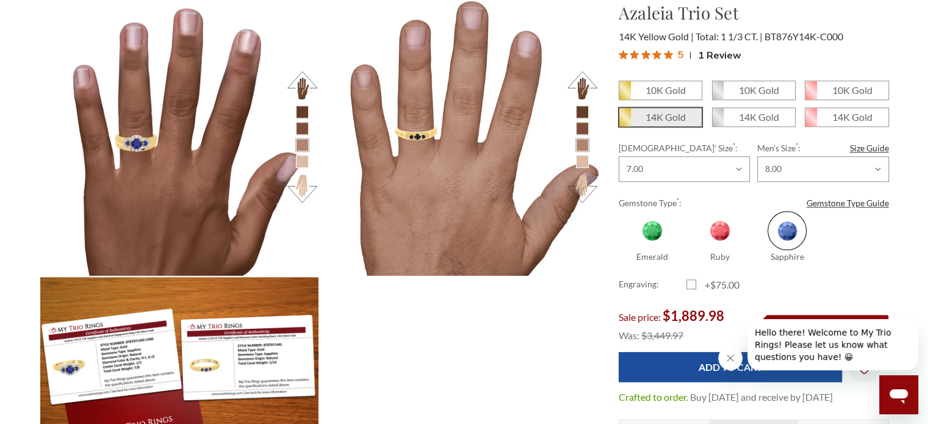
scroll to position [1194, 0]
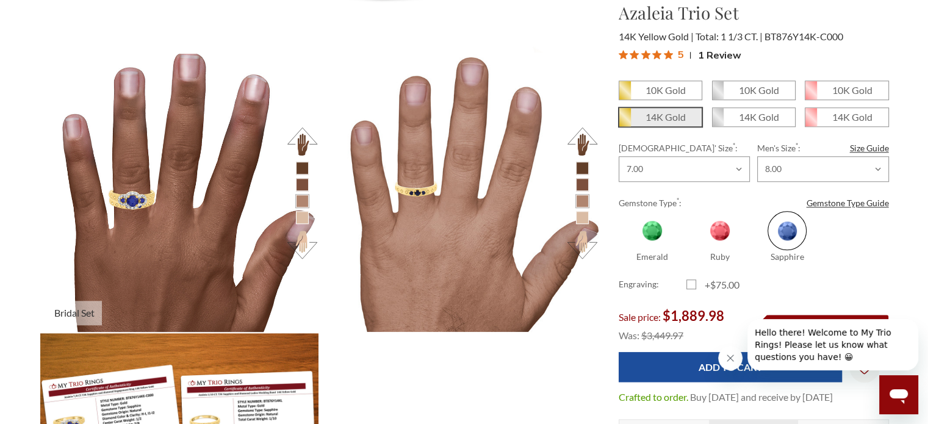
click at [178, 231] on img at bounding box center [179, 193] width 306 height 306
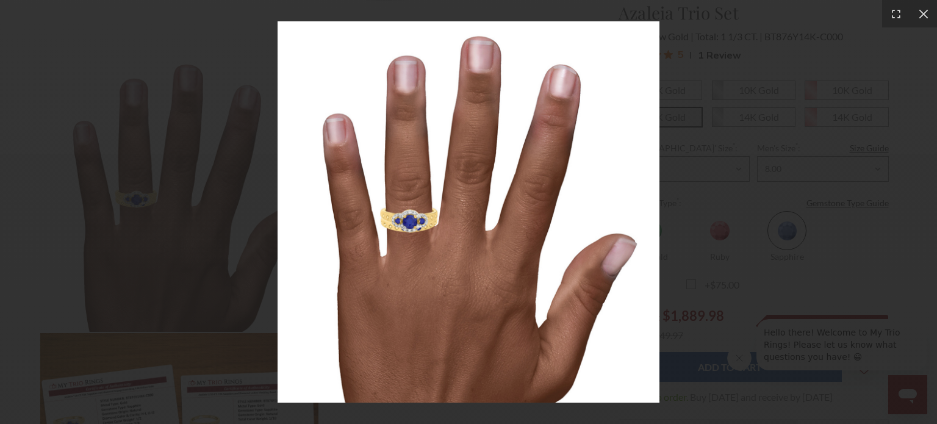
click at [417, 241] on img at bounding box center [469, 212] width 382 height 382
click at [923, 14] on icon at bounding box center [923, 13] width 9 height 9
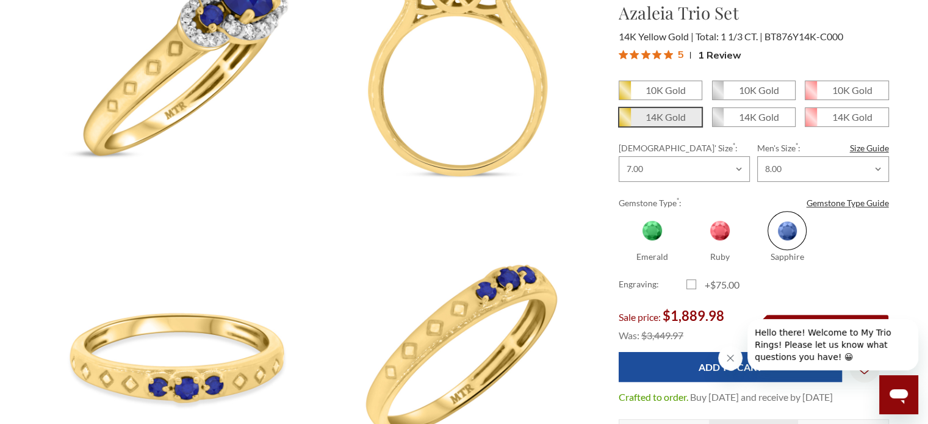
scroll to position [470, 0]
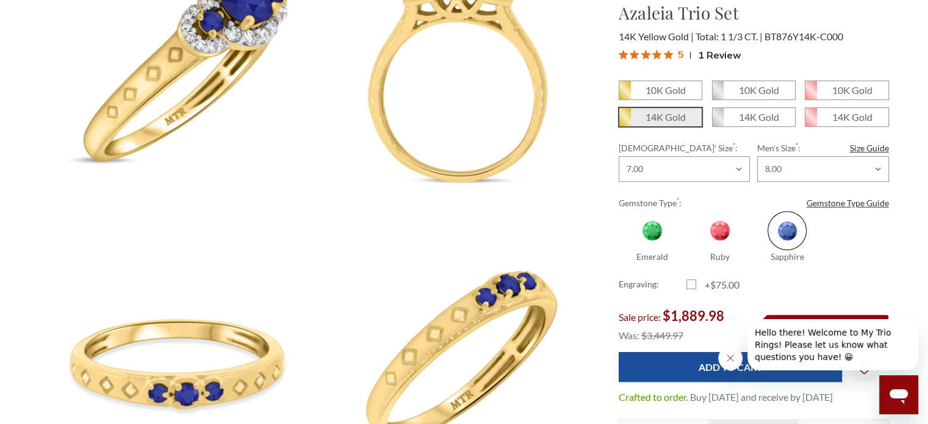
click at [732, 360] on icon "Close message from company" at bounding box center [730, 358] width 6 height 6
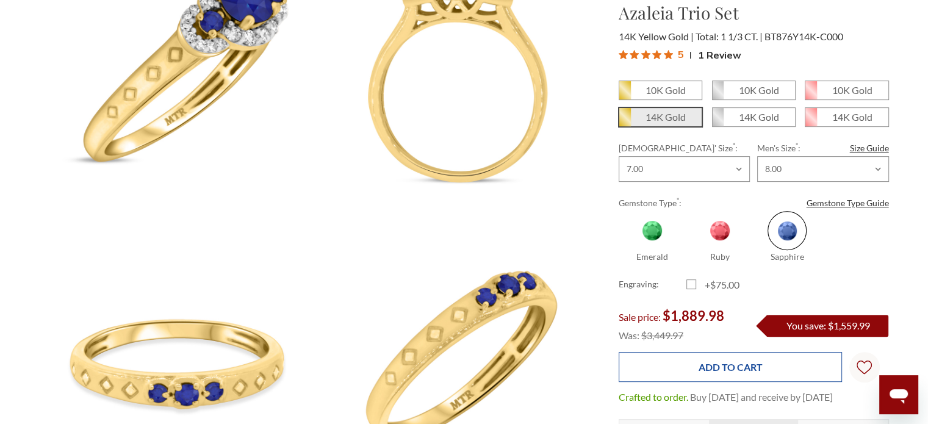
click at [727, 370] on input "Add to Cart" at bounding box center [730, 367] width 223 height 30
type input "Add to Cart"
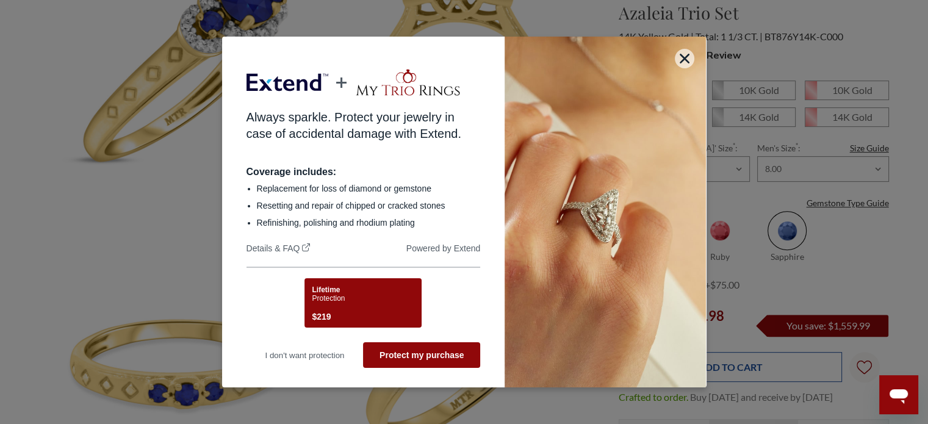
scroll to position [0, 0]
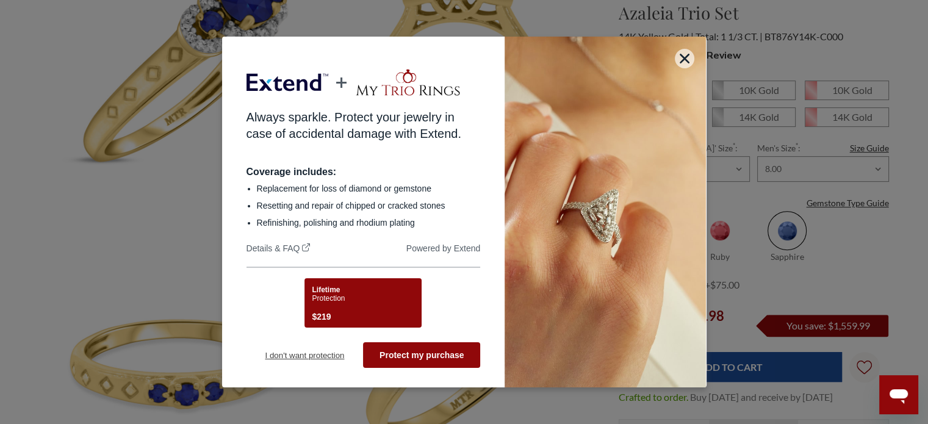
click at [314, 353] on button "I don't want protection" at bounding box center [305, 355] width 117 height 26
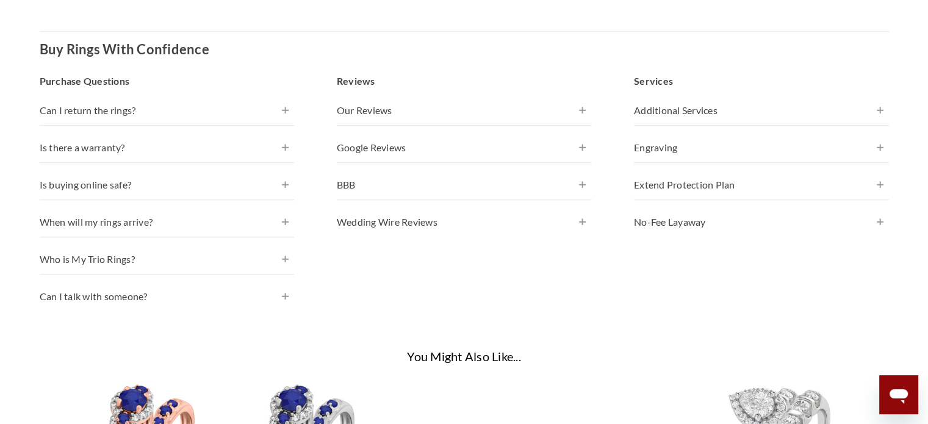
scroll to position [1034, 0]
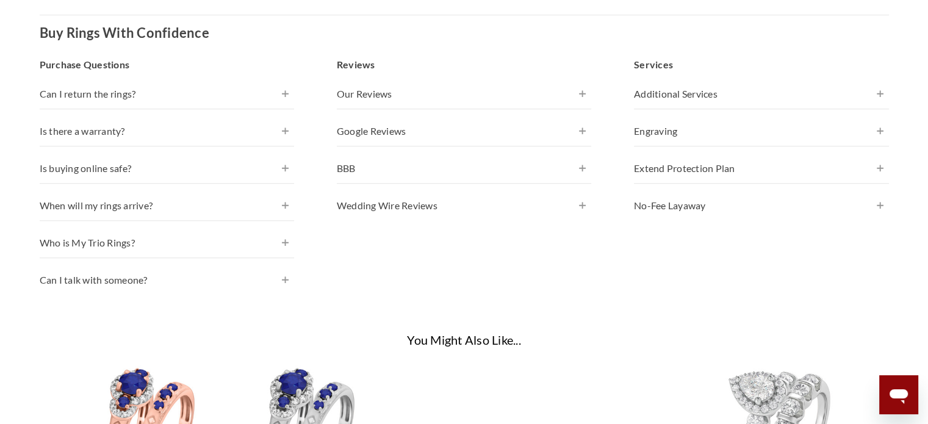
click at [286, 96] on h4 "Can I return the rings?" at bounding box center [167, 94] width 255 height 15
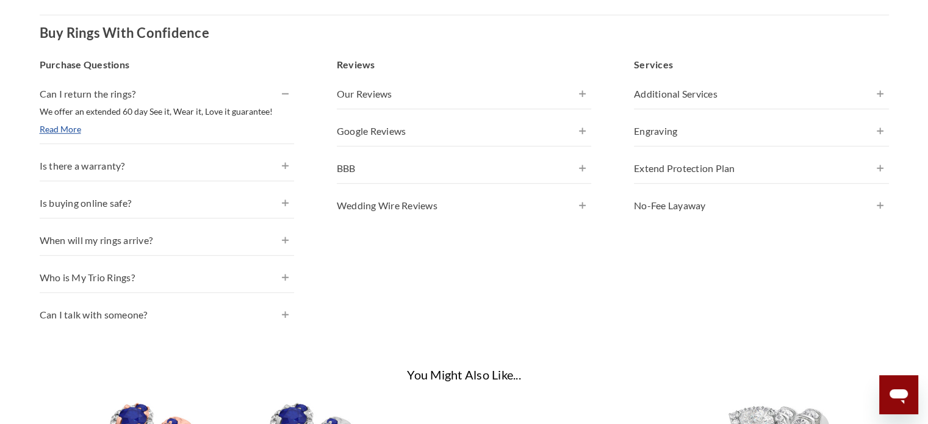
click at [286, 96] on h4 "Can I return the rings?" at bounding box center [167, 94] width 255 height 15
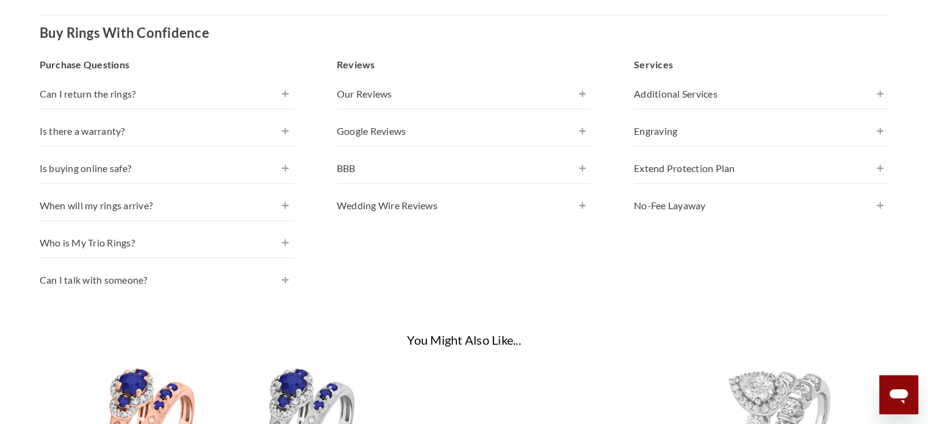
click at [283, 166] on h4 "Is buying online safe?" at bounding box center [167, 168] width 255 height 15
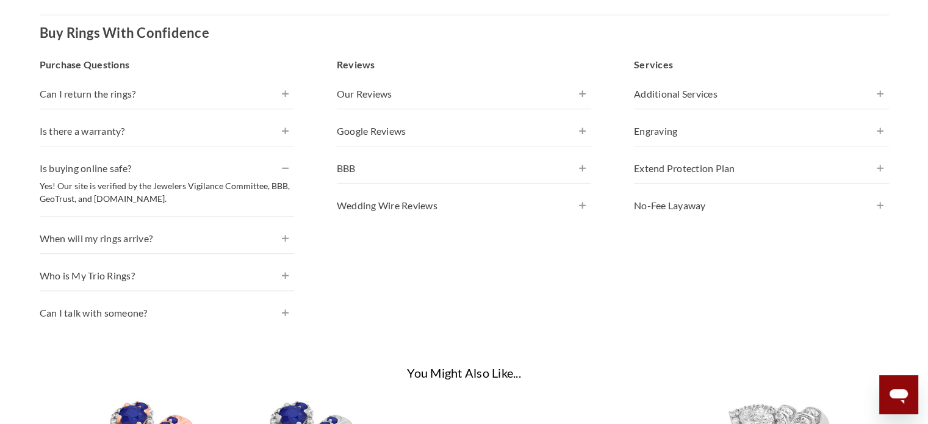
click at [283, 166] on h4 "Is buying online safe?" at bounding box center [167, 168] width 255 height 15
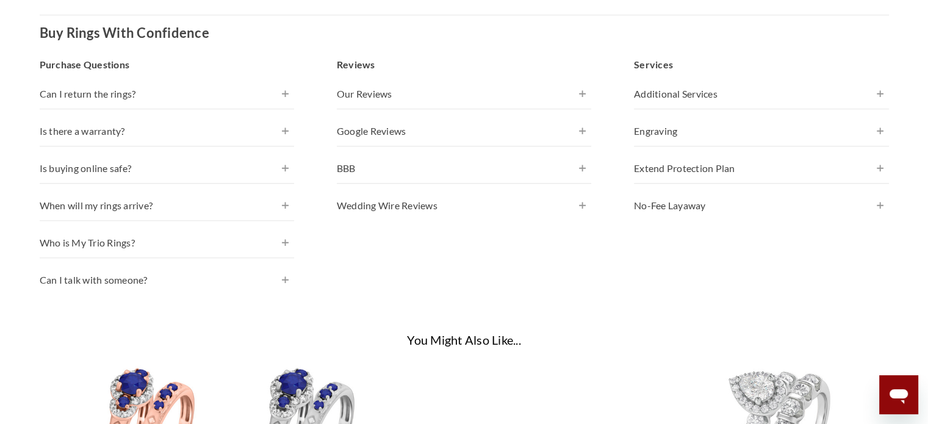
click at [283, 204] on h4 "When will my rings arrive?" at bounding box center [167, 205] width 255 height 15
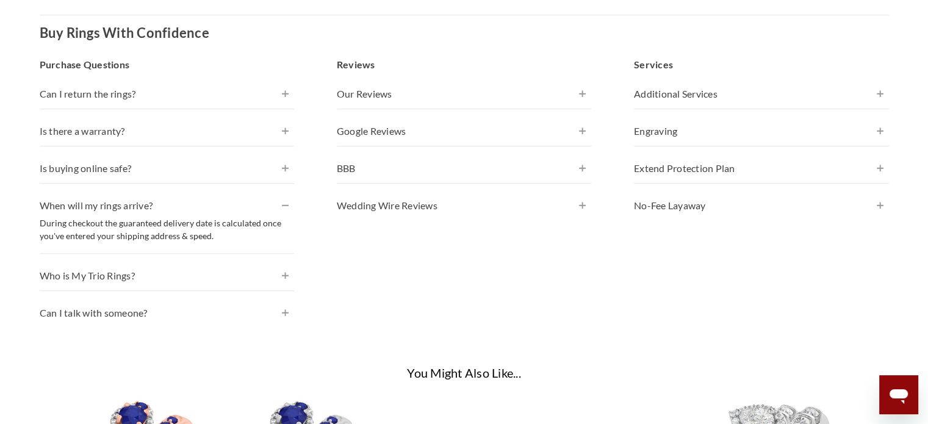
click at [283, 204] on h4 "When will my rings arrive?" at bounding box center [167, 205] width 255 height 15
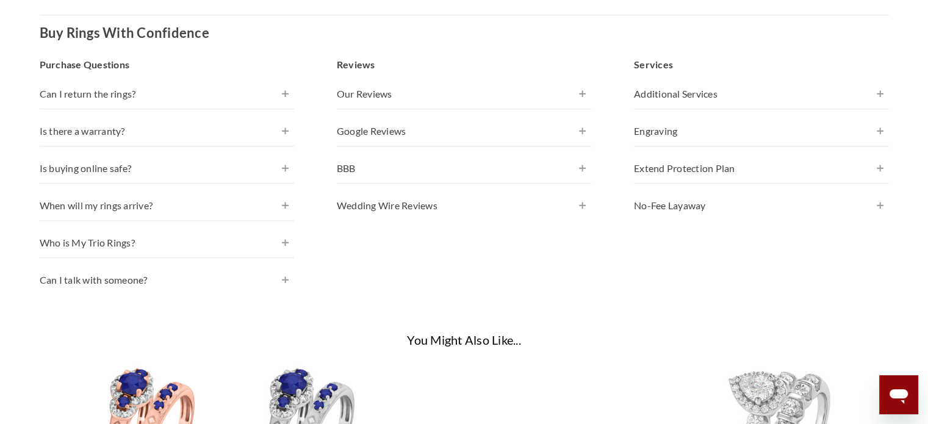
click at [293, 240] on h4 "Who is My Trio Rings?" at bounding box center [167, 243] width 255 height 15
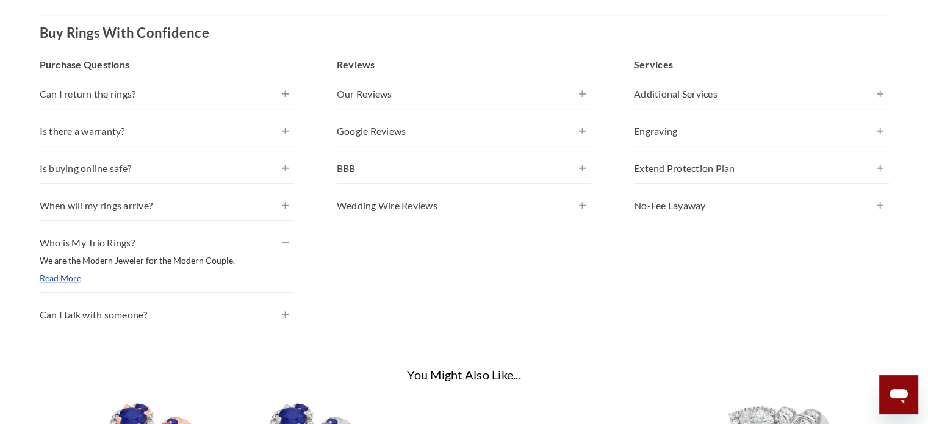
click at [293, 240] on h4 "Who is My Trio Rings?" at bounding box center [167, 243] width 255 height 15
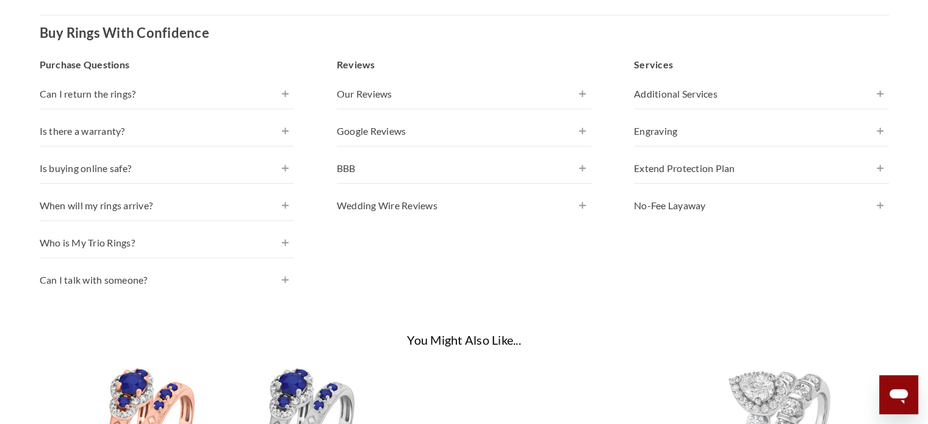
click at [284, 278] on h4 "Can I talk with someone?" at bounding box center [167, 280] width 255 height 15
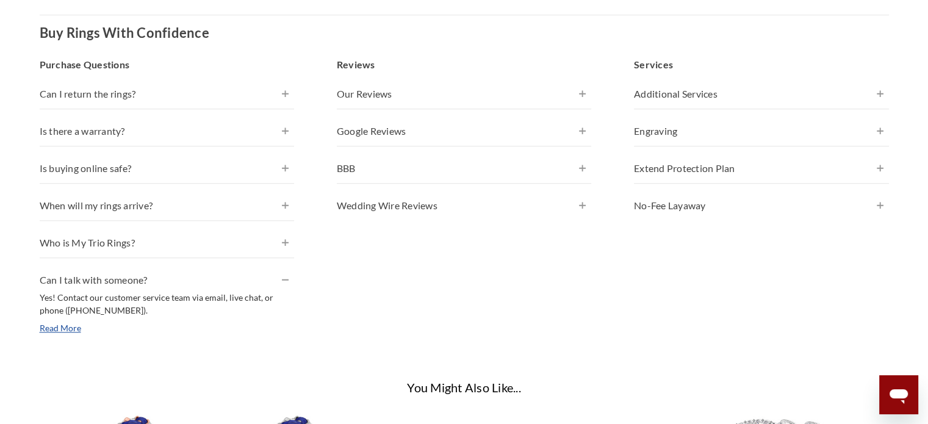
click at [284, 278] on h4 "Can I talk with someone?" at bounding box center [167, 280] width 255 height 15
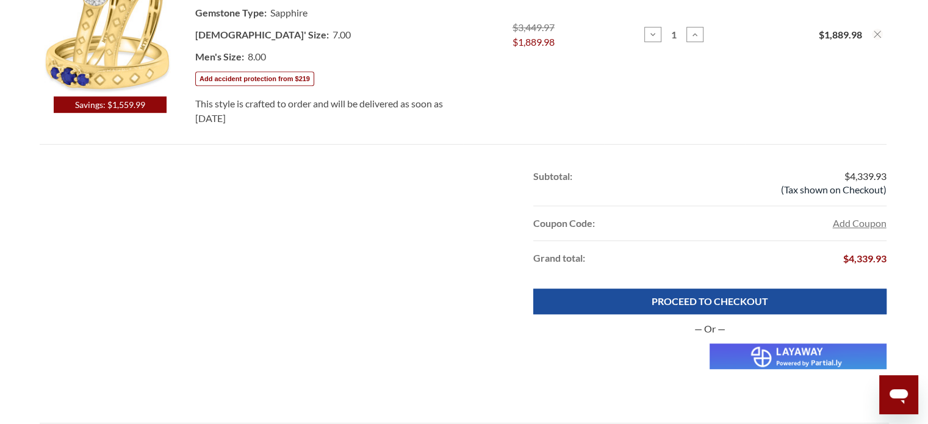
scroll to position [621, 0]
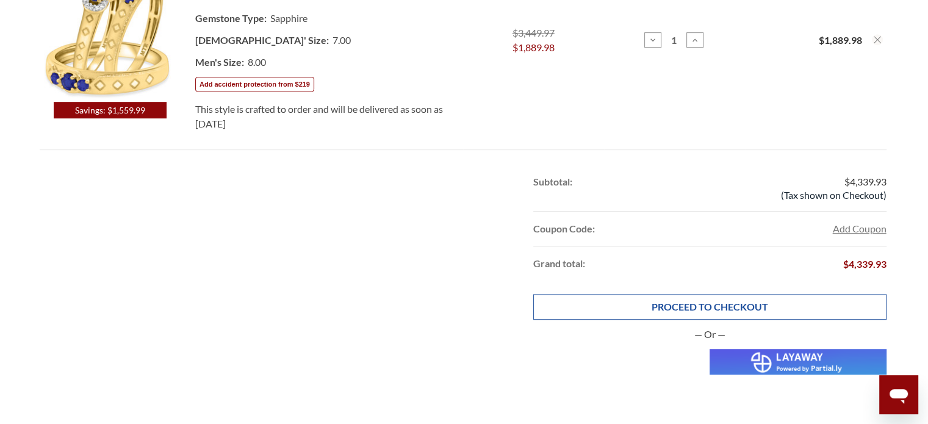
click at [718, 303] on link "PROCEED TO CHECKOUT" at bounding box center [709, 307] width 353 height 26
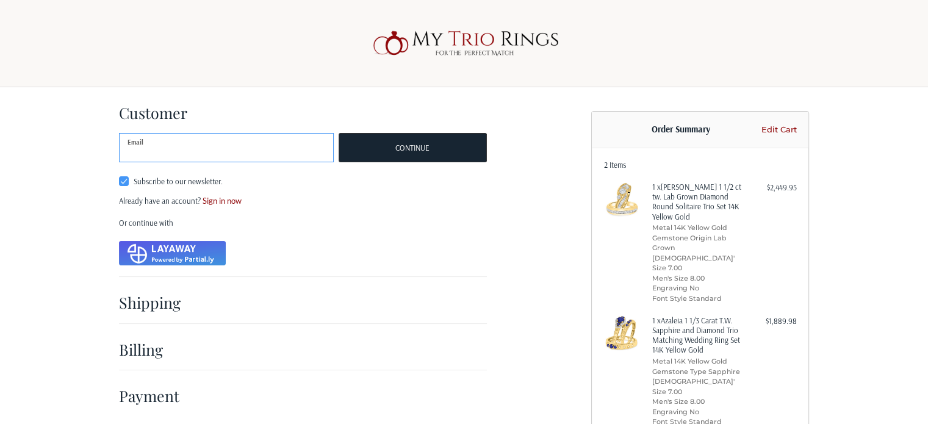
scroll to position [2, 0]
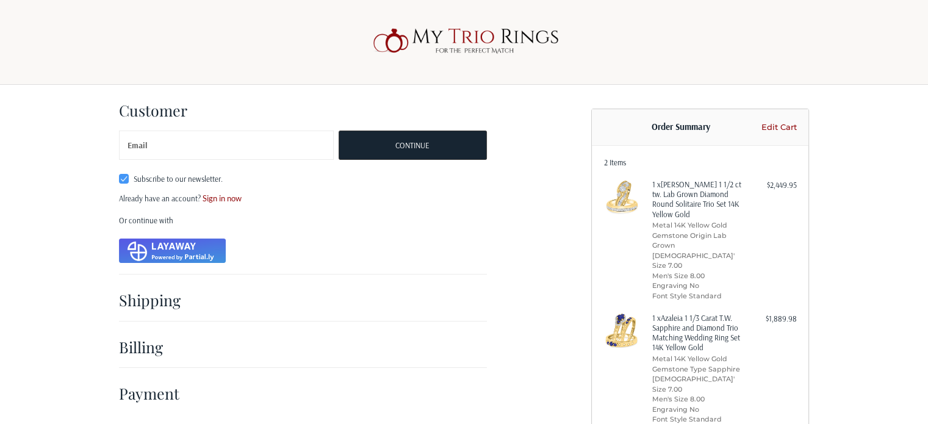
click at [123, 183] on label "Subscribe to our newsletter." at bounding box center [226, 179] width 215 height 10
click at [120, 174] on input "Subscribe to our newsletter." at bounding box center [119, 173] width 1 height 1
checkbox input "false"
click at [141, 146] on label "Email" at bounding box center [138, 146] width 20 height 30
click at [141, 146] on input "Email" at bounding box center [226, 145] width 215 height 29
